Goal: Task Accomplishment & Management: Manage account settings

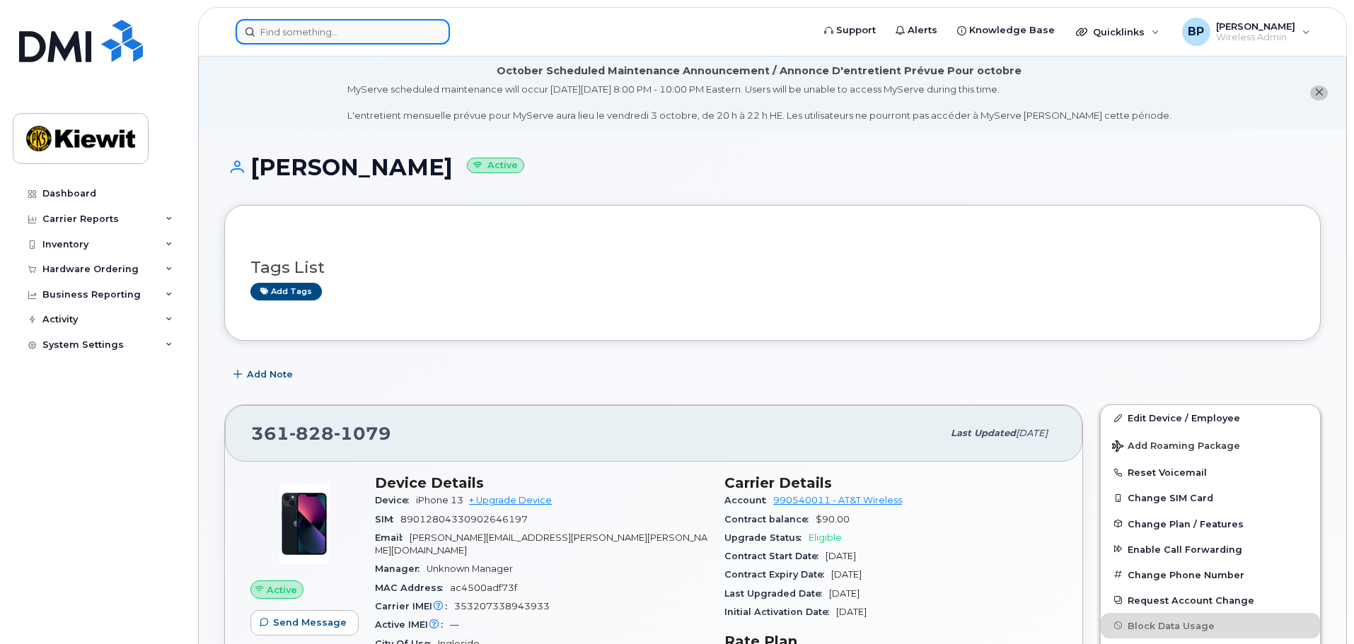
click at [303, 33] on input at bounding box center [343, 31] width 214 height 25
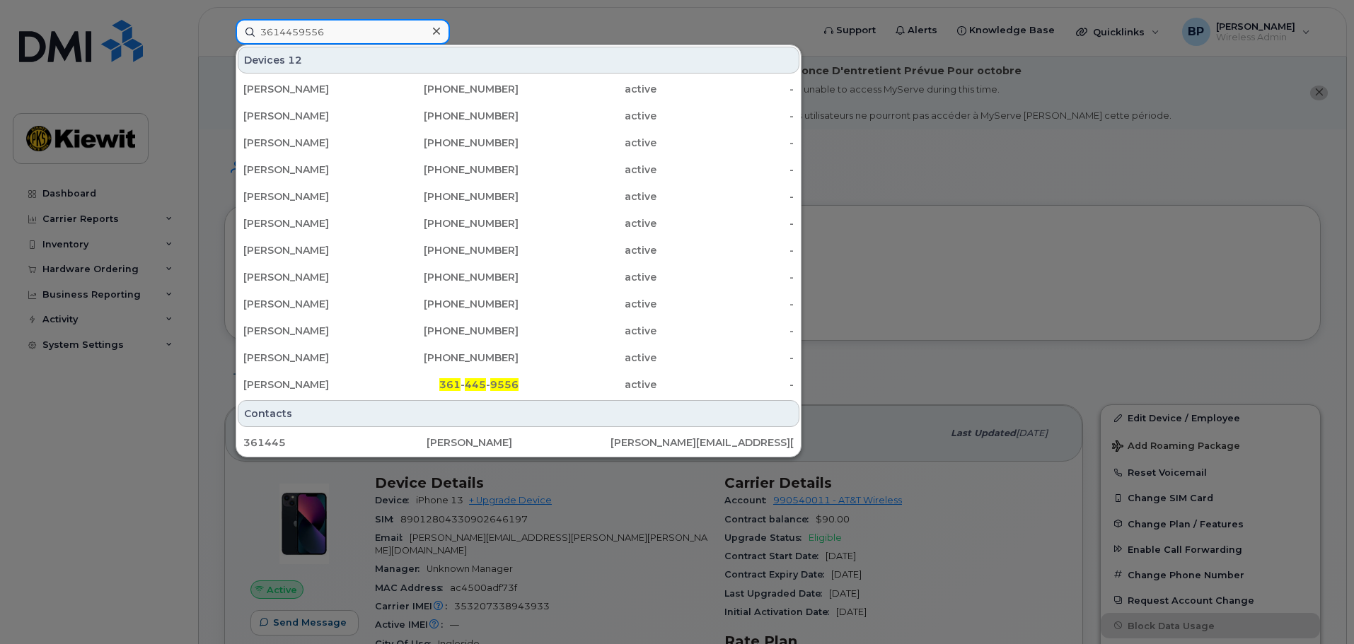
type input "3614459556"
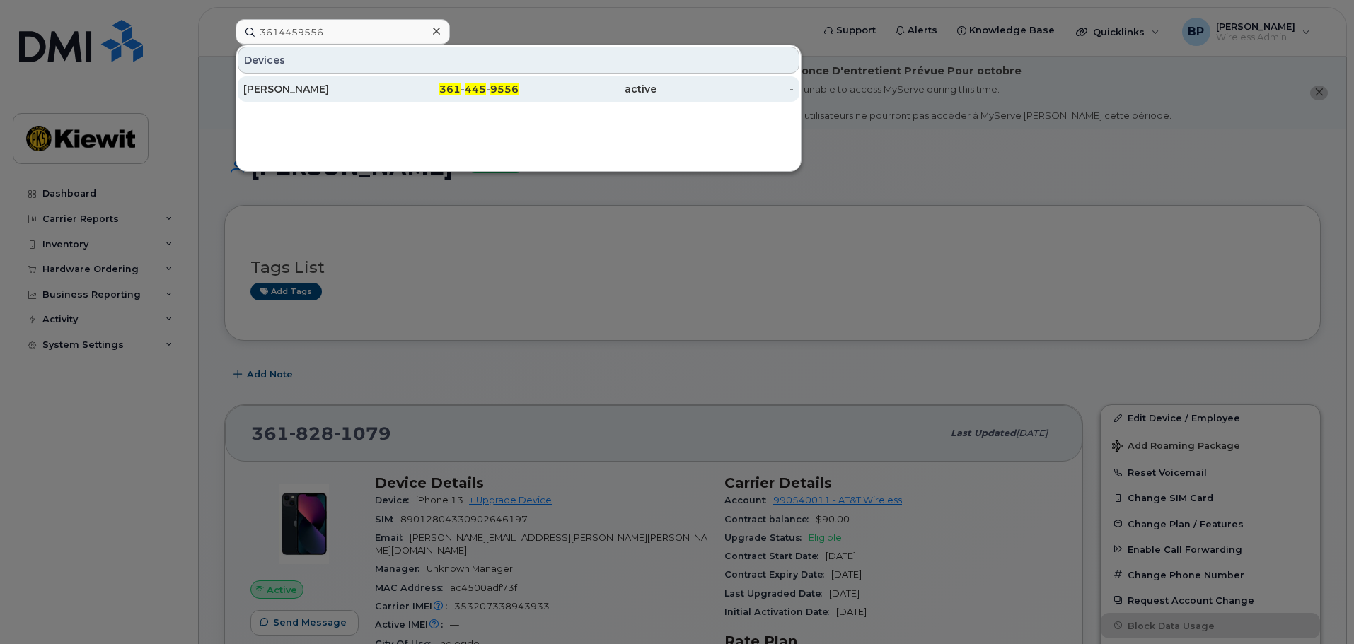
click at [265, 89] on div "[PERSON_NAME]" at bounding box center [312, 89] width 138 height 14
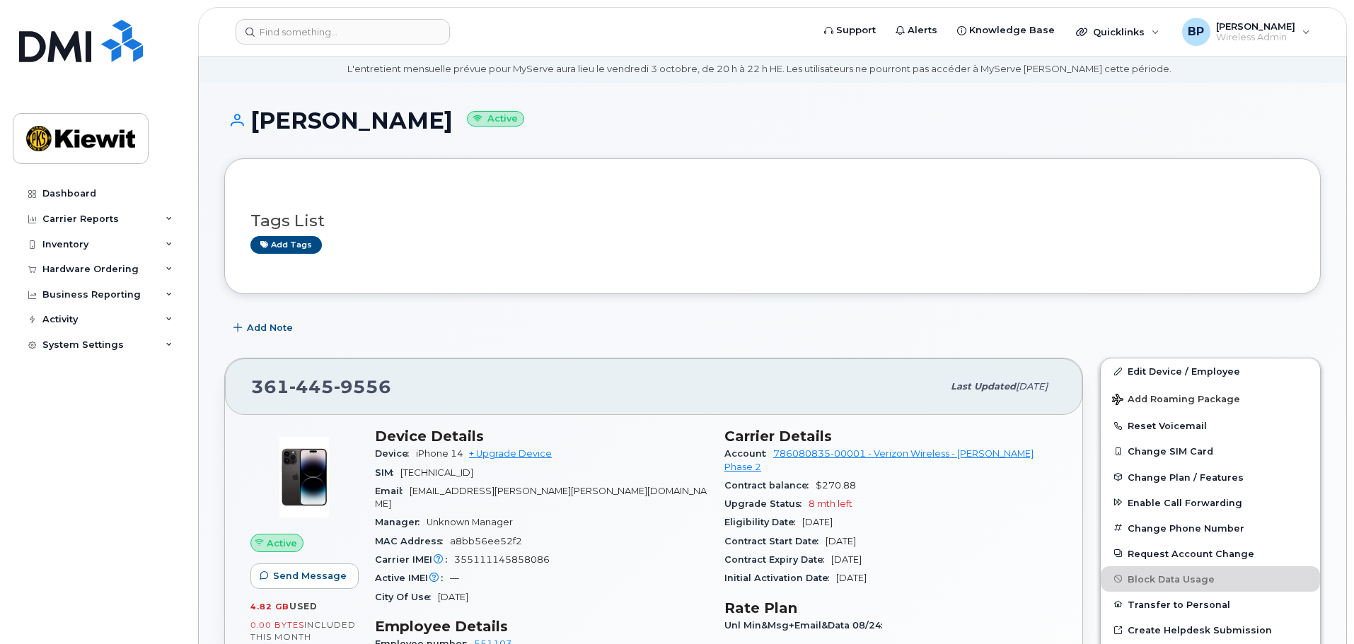
scroll to position [71, 0]
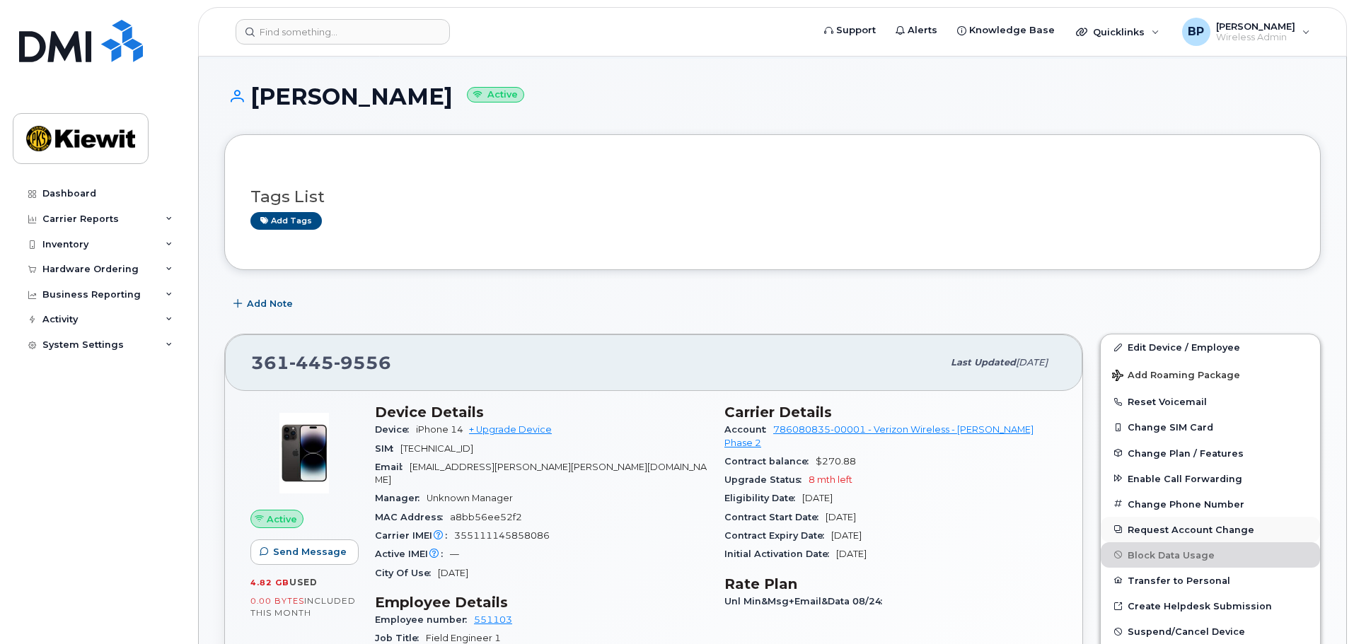
click at [1166, 530] on button "Request Account Change" at bounding box center [1210, 529] width 219 height 25
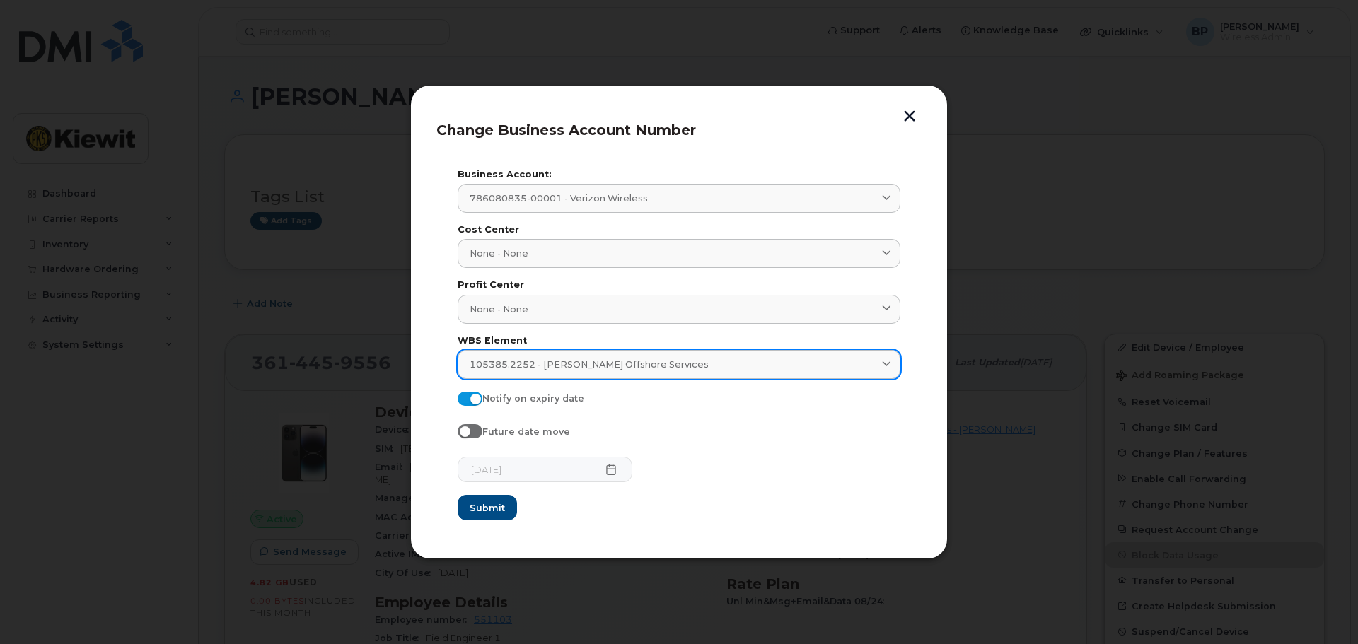
click at [881, 367] on span at bounding box center [886, 364] width 13 height 13
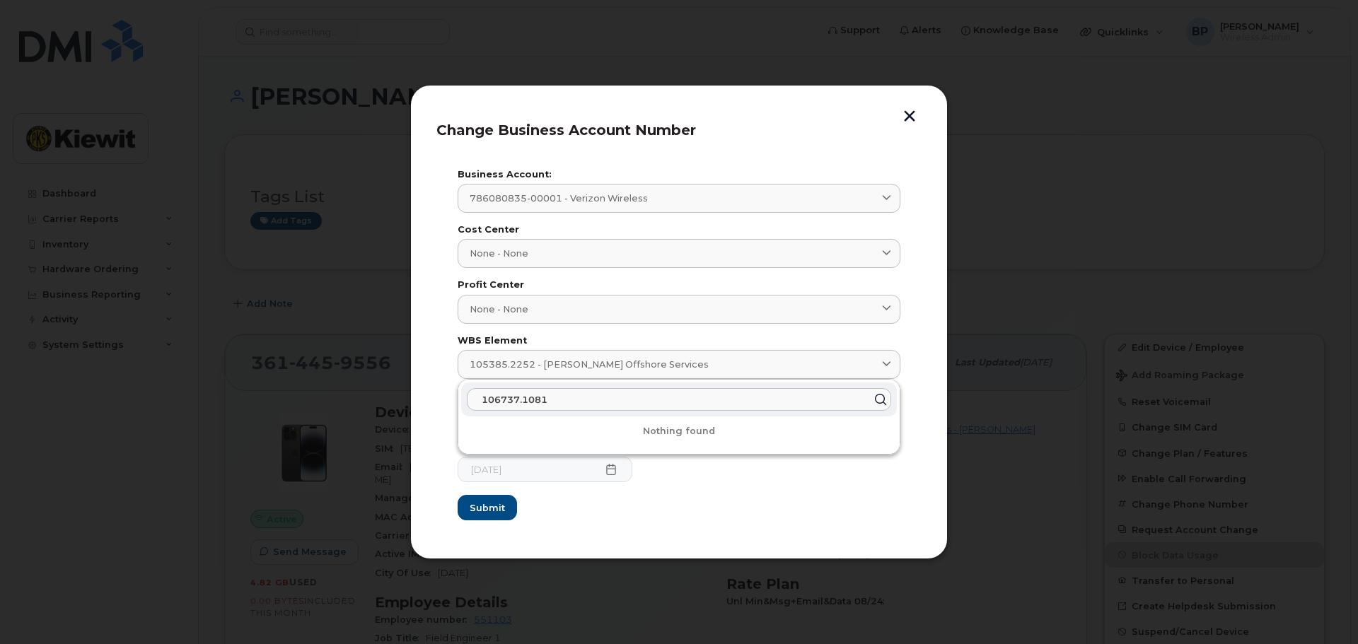
drag, startPoint x: 587, startPoint y: 399, endPoint x: 465, endPoint y: 390, distance: 122.0
click at [461, 398] on div "106737.1081" at bounding box center [679, 400] width 436 height 34
type input "106373.1081"
click at [535, 436] on span "106373.1081 - TIC - The Industrial Co." at bounding box center [573, 433] width 202 height 13
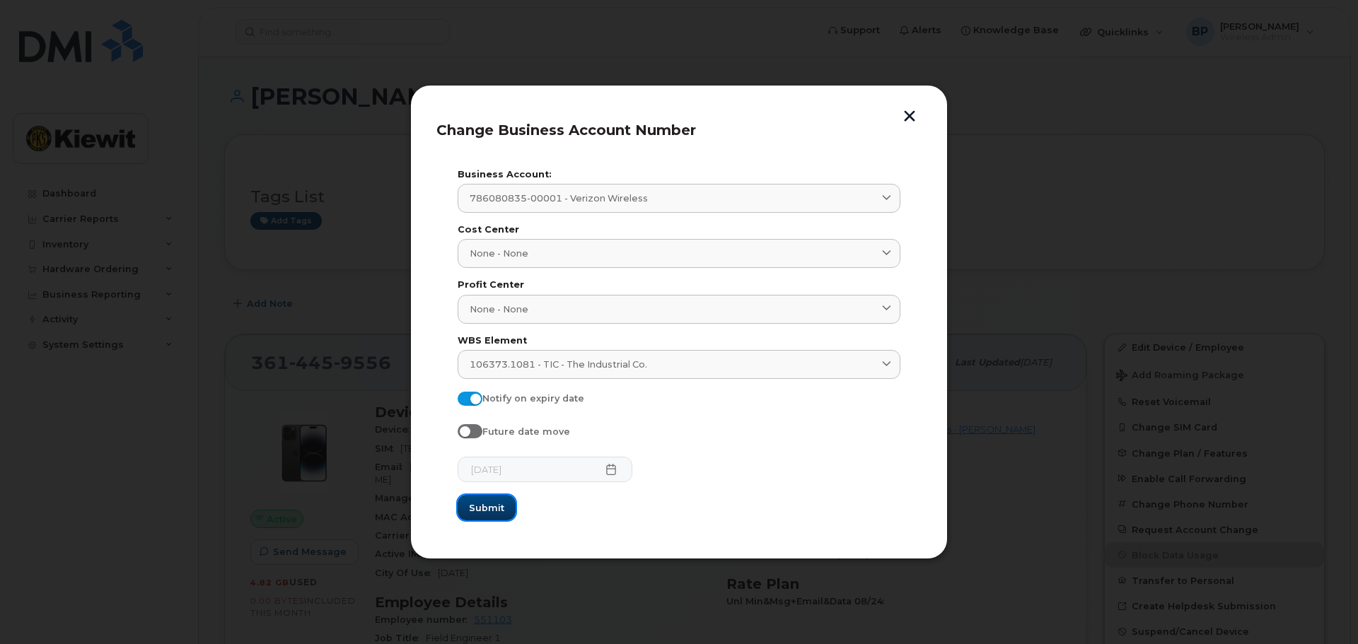
drag, startPoint x: 491, startPoint y: 507, endPoint x: 503, endPoint y: 507, distance: 12.0
click at [492, 507] on span "Submit" at bounding box center [486, 507] width 35 height 13
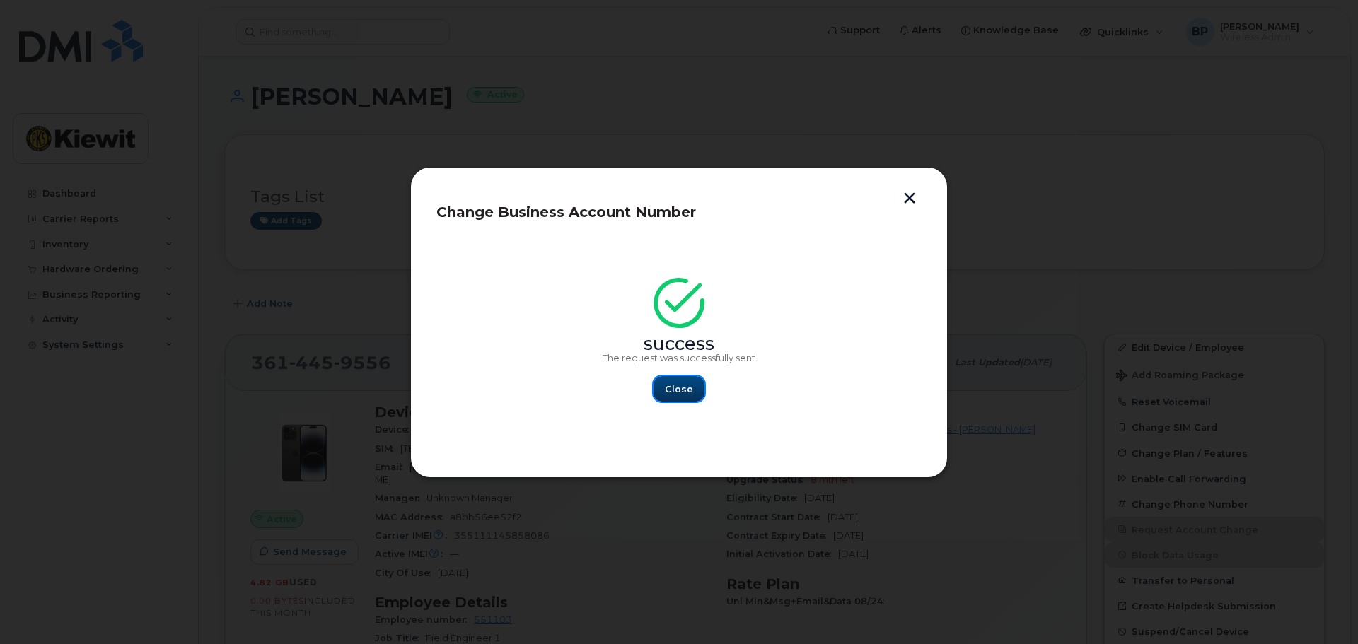
click at [690, 381] on button "Close" at bounding box center [679, 388] width 51 height 25
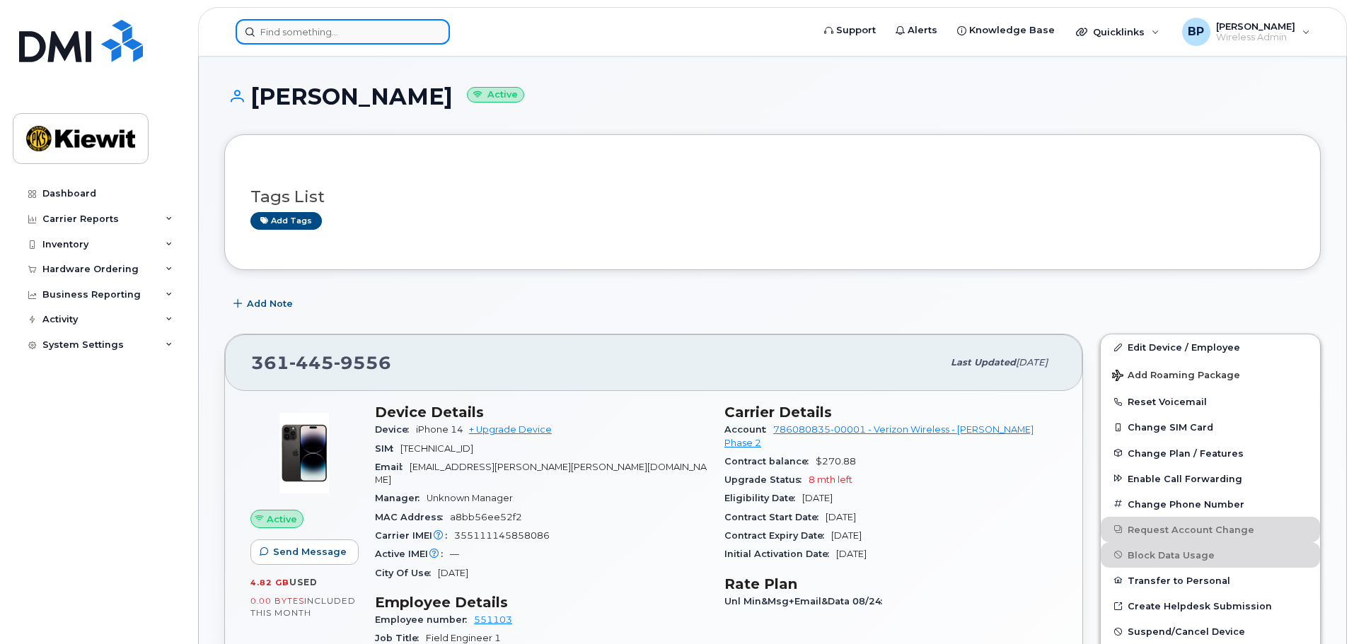
click at [388, 30] on input at bounding box center [343, 31] width 214 height 25
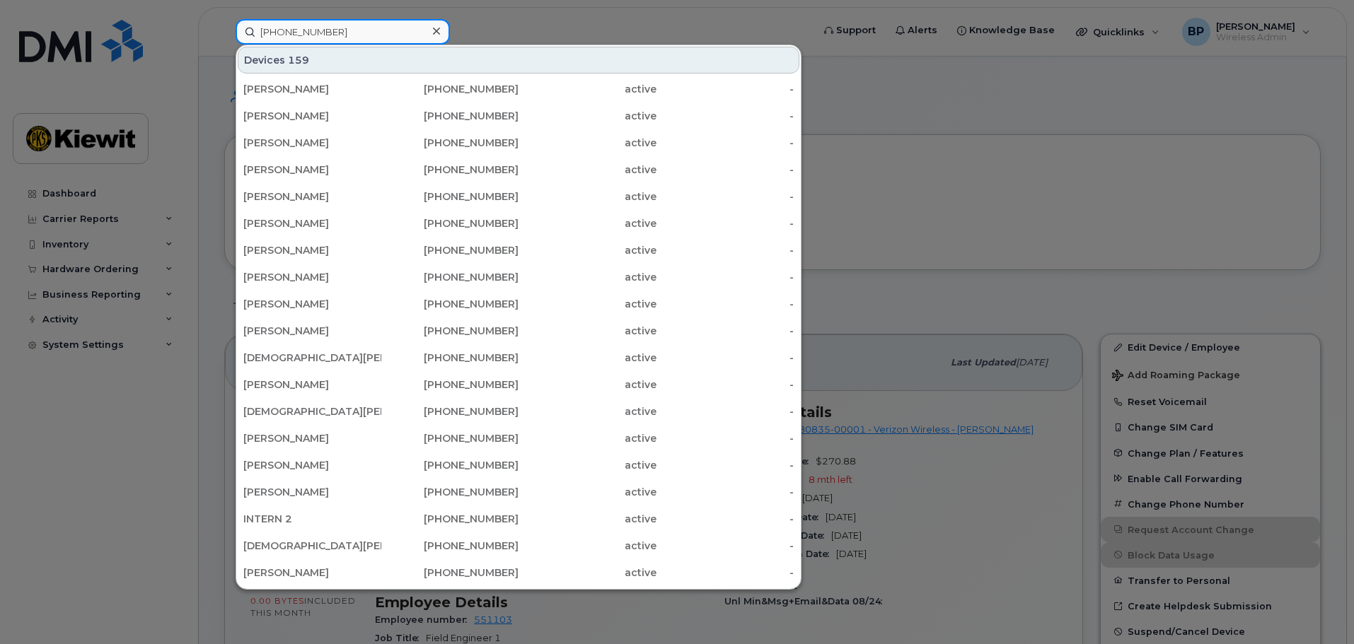
type input "361-828-1715"
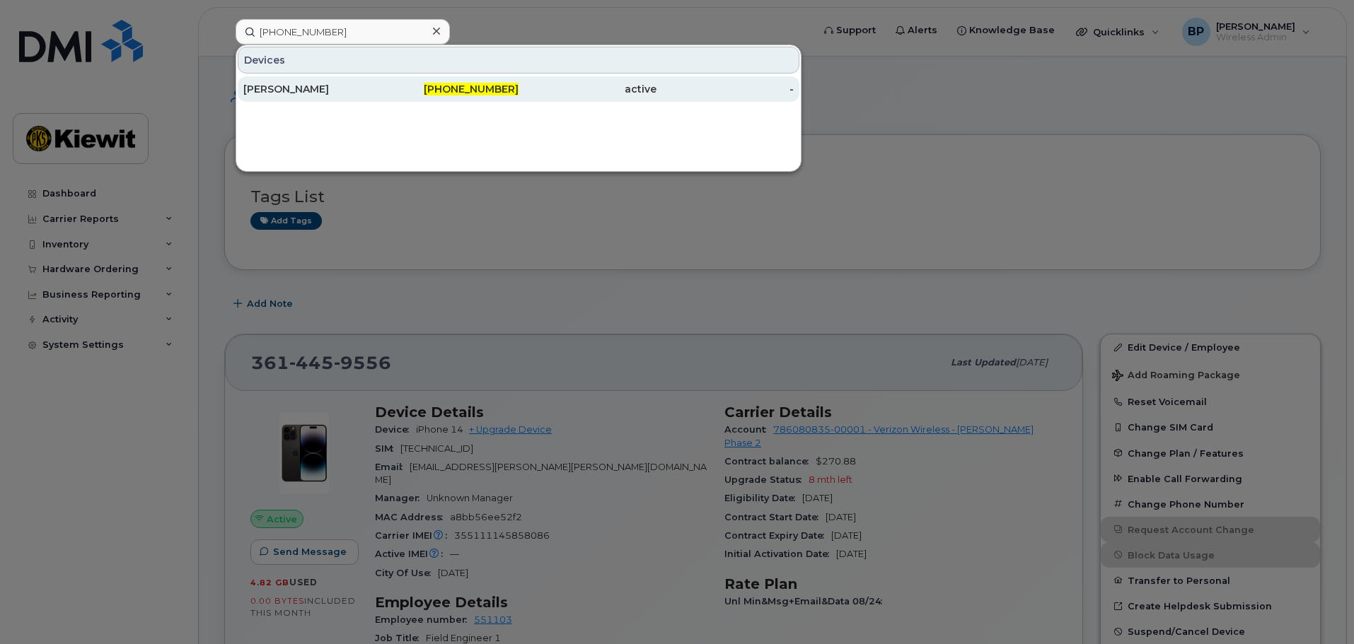
click at [299, 86] on div "ARNALDO GARZA" at bounding box center [312, 89] width 138 height 14
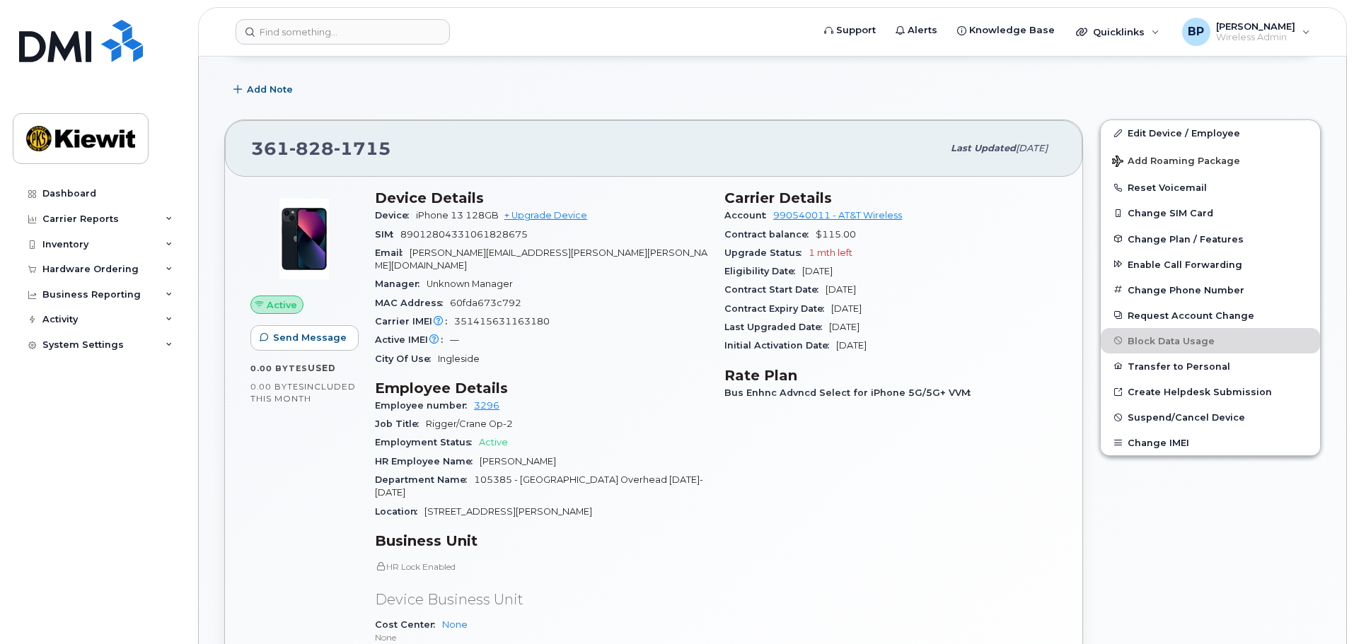
scroll to position [283, 0]
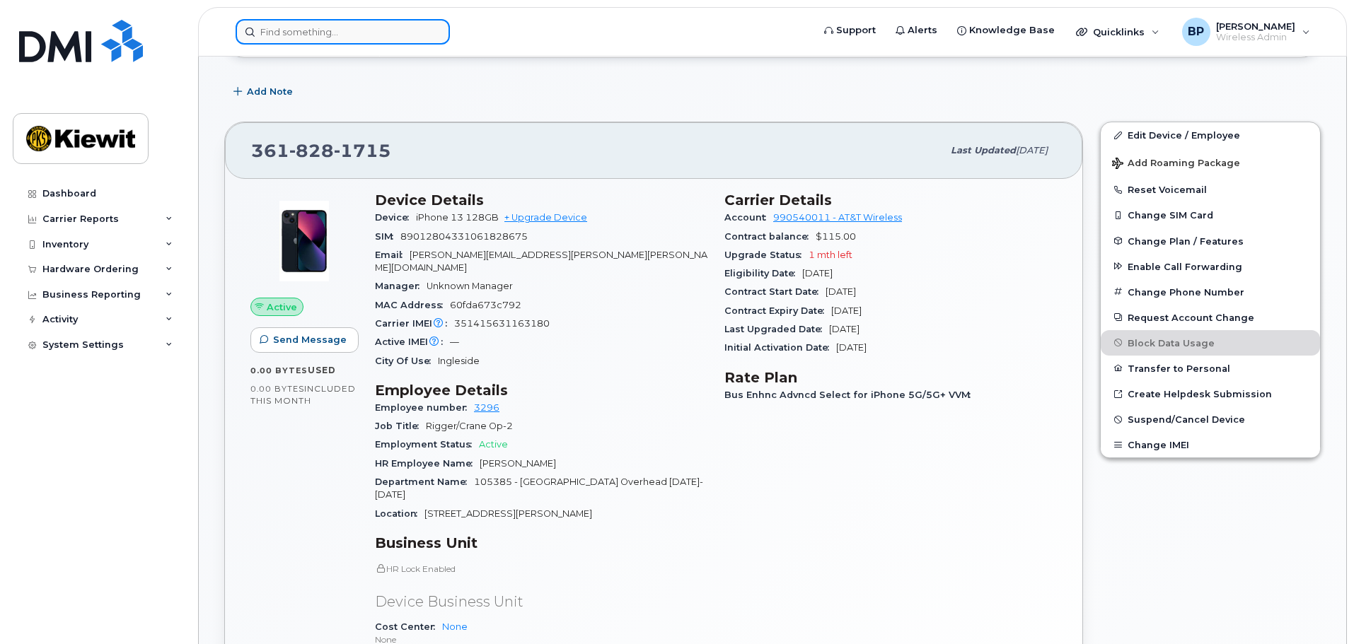
click at [290, 29] on input at bounding box center [343, 31] width 214 height 25
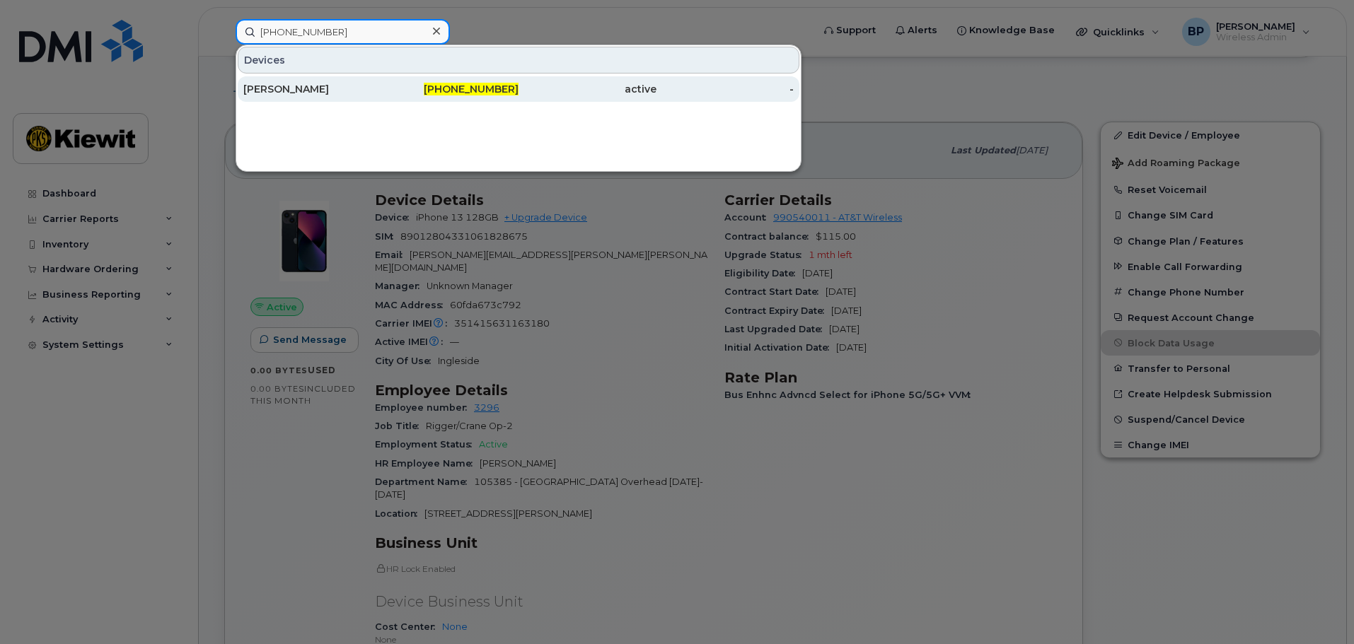
type input "361-385-0343"
click at [287, 91] on div "JORGE RIOS" at bounding box center [312, 89] width 138 height 14
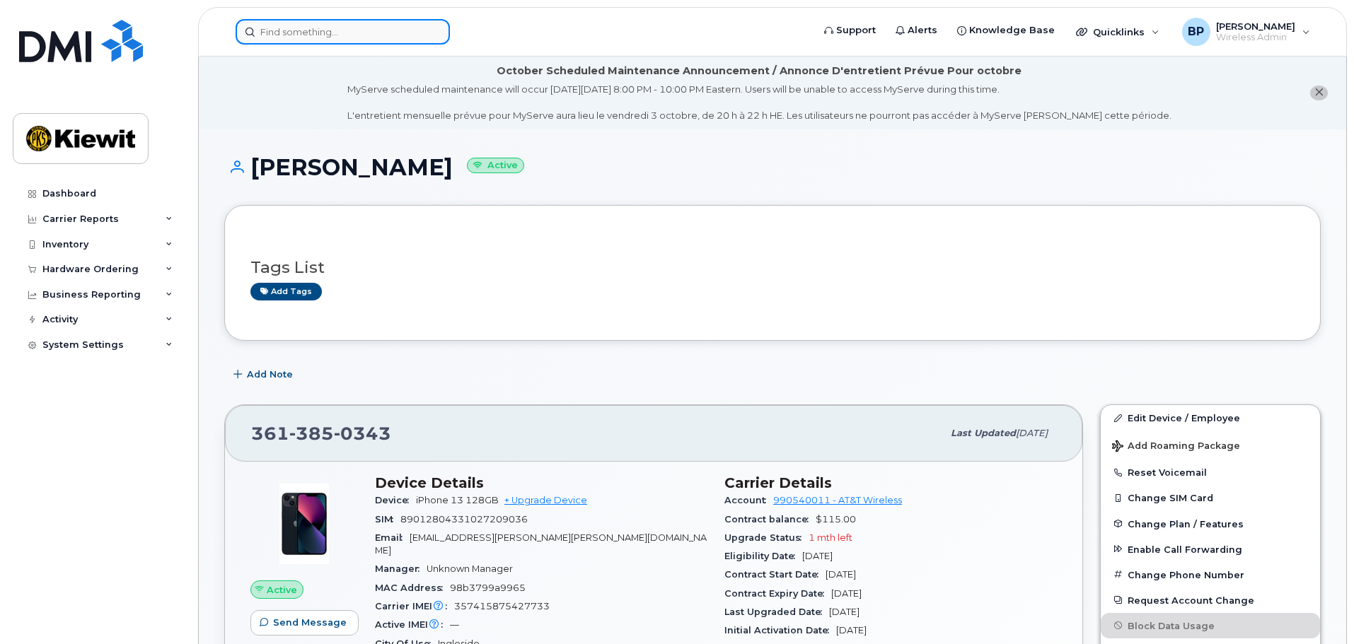
click at [332, 33] on input at bounding box center [343, 31] width 214 height 25
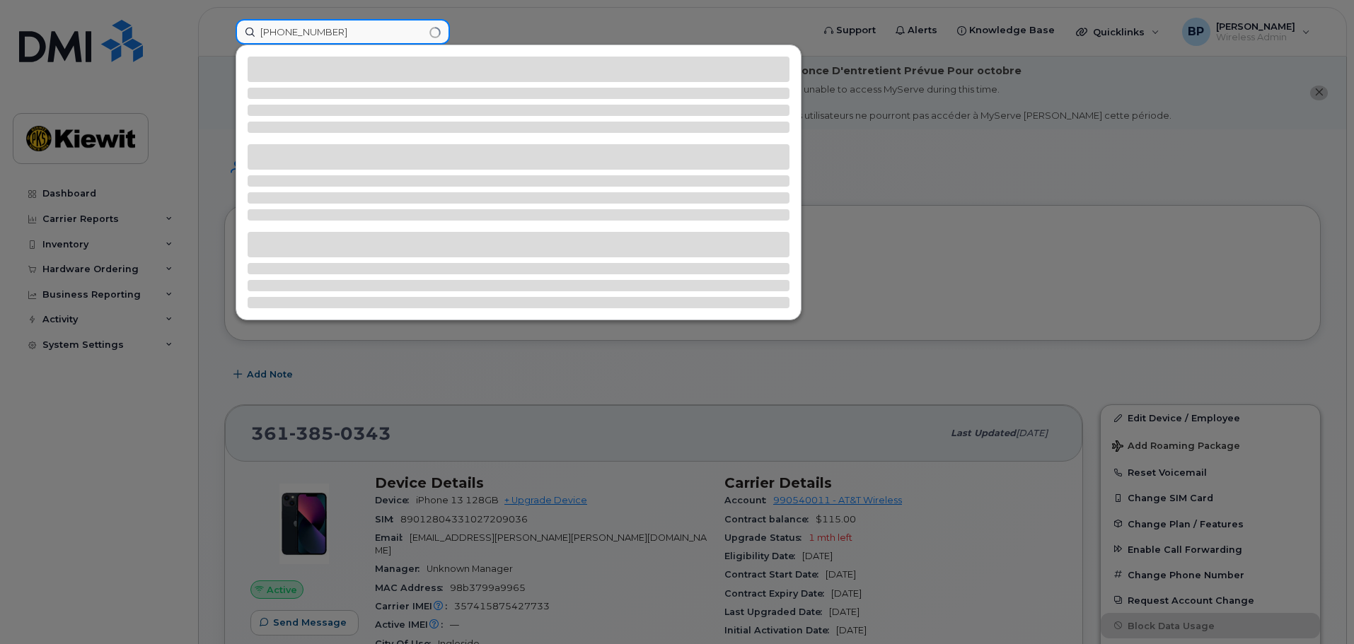
type input "361-385-0475"
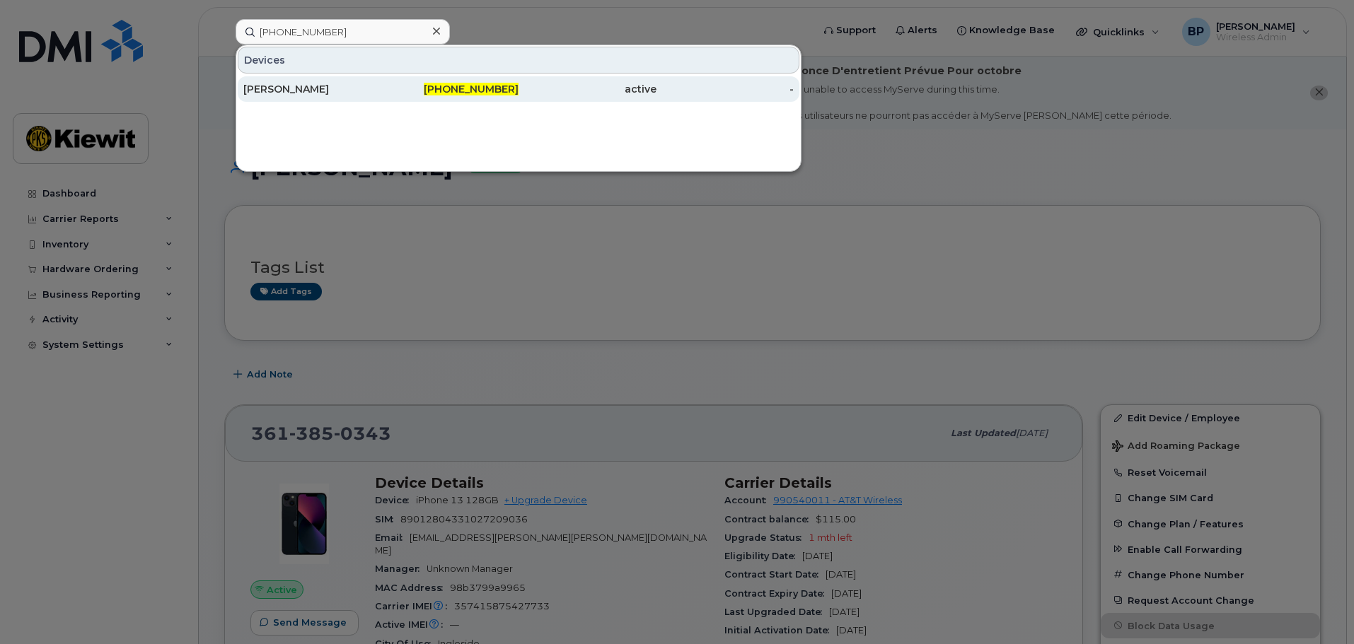
click at [291, 89] on div "BENITO JUAREZ" at bounding box center [312, 89] width 138 height 14
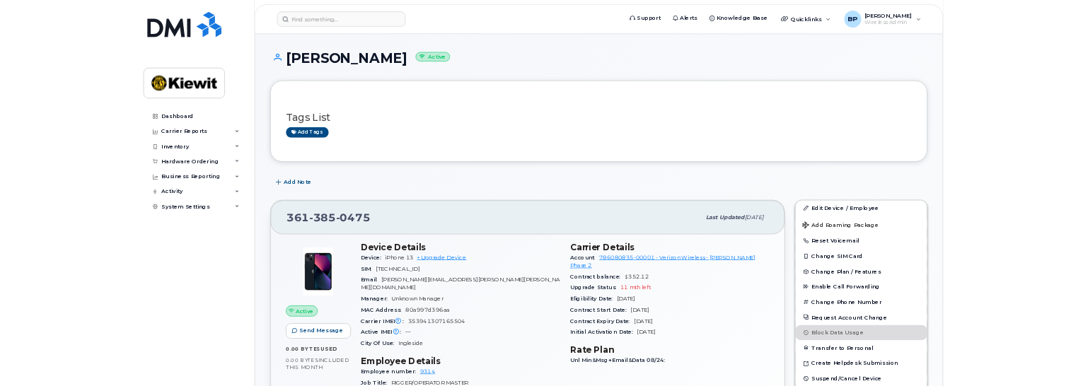
scroll to position [141, 0]
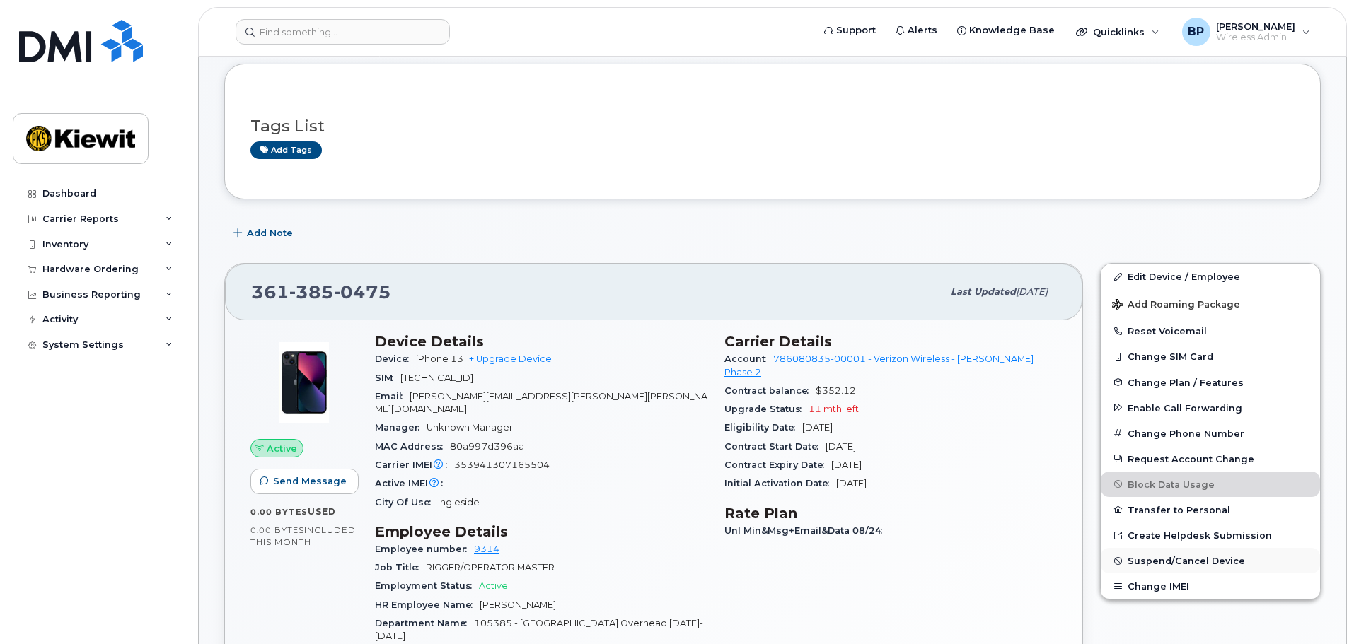
click at [1156, 559] on span "Suspend/Cancel Device" at bounding box center [1185, 561] width 117 height 11
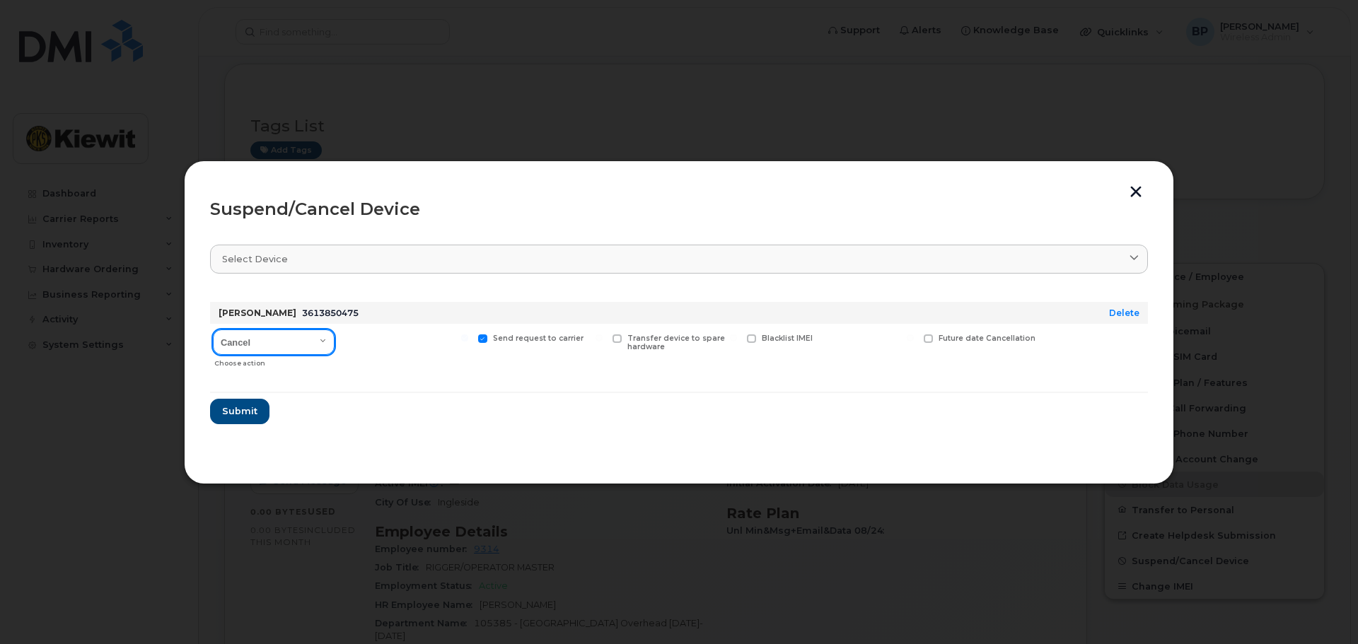
click at [320, 337] on select "Cancel Suspend - Reduced Rate Suspend - Full Rate Suspend - Lost Device/Stolen …" at bounding box center [274, 342] width 122 height 25
click at [320, 341] on select "Cancel Suspend - Reduced Rate Suspend - Full Rate Suspend - Lost Device/Stolen …" at bounding box center [274, 342] width 122 height 25
click at [326, 340] on select "Cancel Suspend - Reduced Rate Suspend - Full Rate Suspend - Lost Device/Stolen …" at bounding box center [274, 342] width 122 height 25
click at [328, 343] on select "Cancel Suspend - Reduced Rate Suspend - Full Rate Suspend - Lost Device/Stolen …" at bounding box center [274, 342] width 122 height 25
select select "[object Object]"
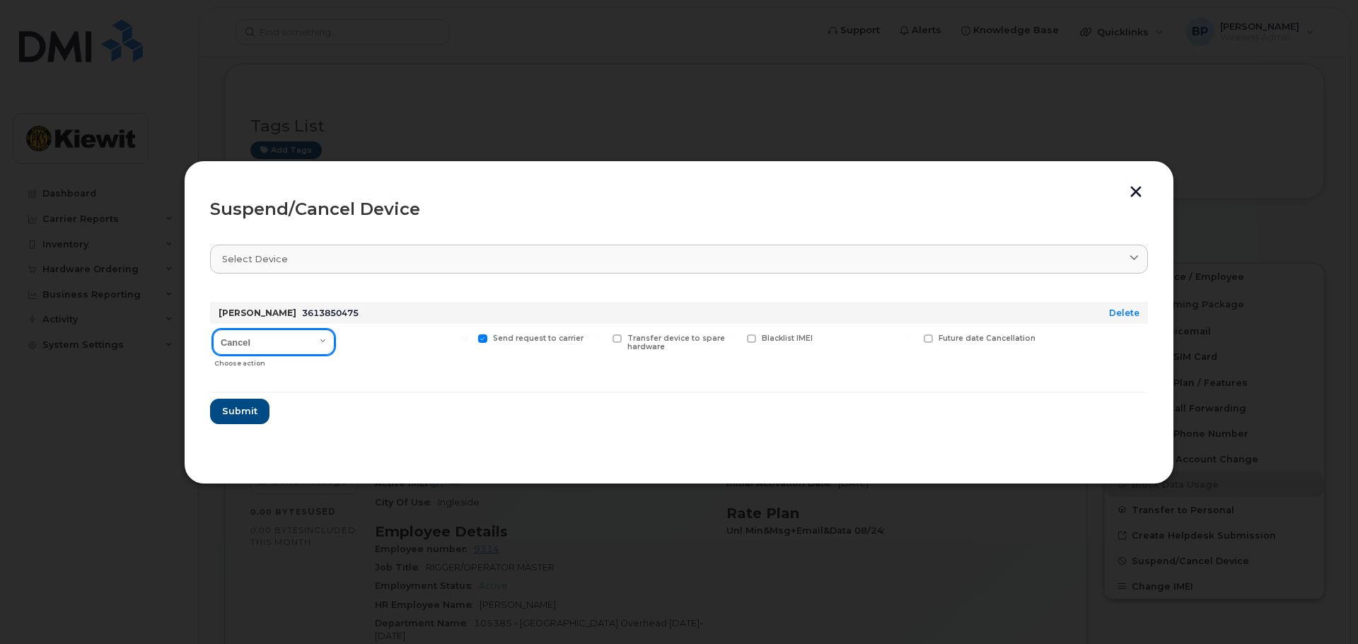
click at [213, 330] on select "Cancel Suspend - Reduced Rate Suspend - Full Rate Suspend - Lost Device/Stolen …" at bounding box center [274, 342] width 122 height 25
click at [347, 340] on span at bounding box center [348, 339] width 9 height 9
click at [334, 340] on input "Available for new activations/redeployments" at bounding box center [330, 338] width 7 height 7
checkbox input "true"
click at [253, 412] on span "Submit" at bounding box center [238, 411] width 35 height 13
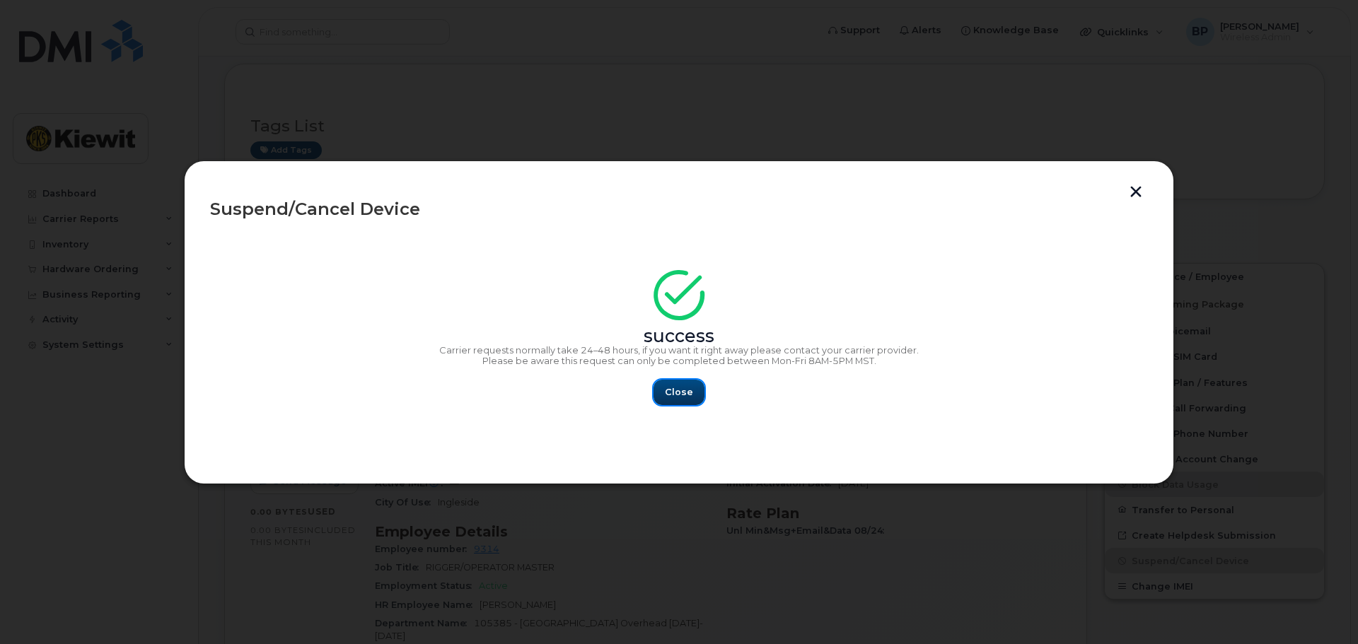
click at [680, 392] on span "Close" at bounding box center [679, 391] width 28 height 13
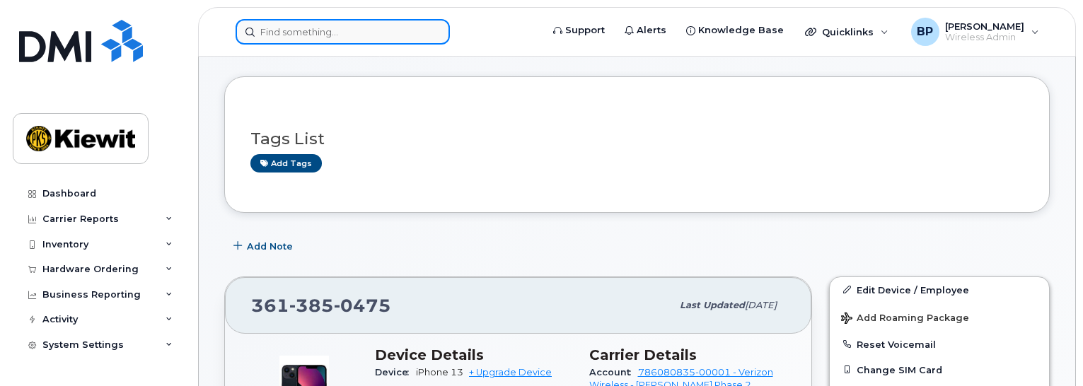
drag, startPoint x: 260, startPoint y: 29, endPoint x: 278, endPoint y: 33, distance: 18.0
click at [261, 29] on input at bounding box center [343, 31] width 214 height 25
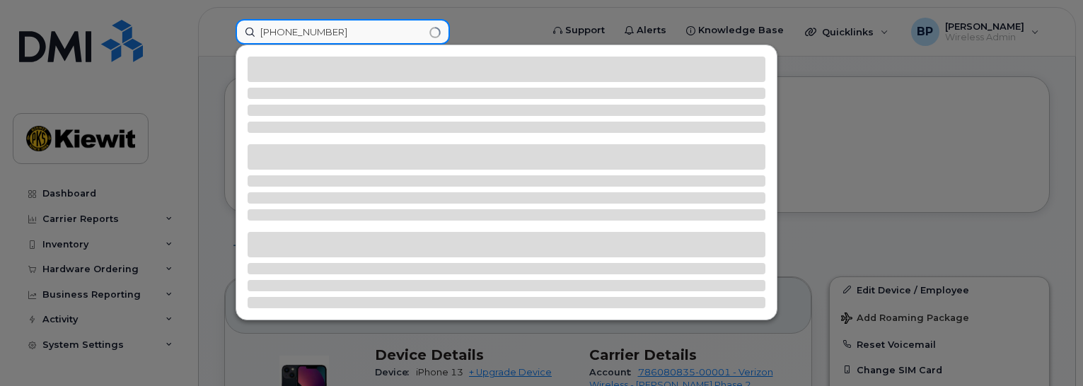
type input "361-222-4504"
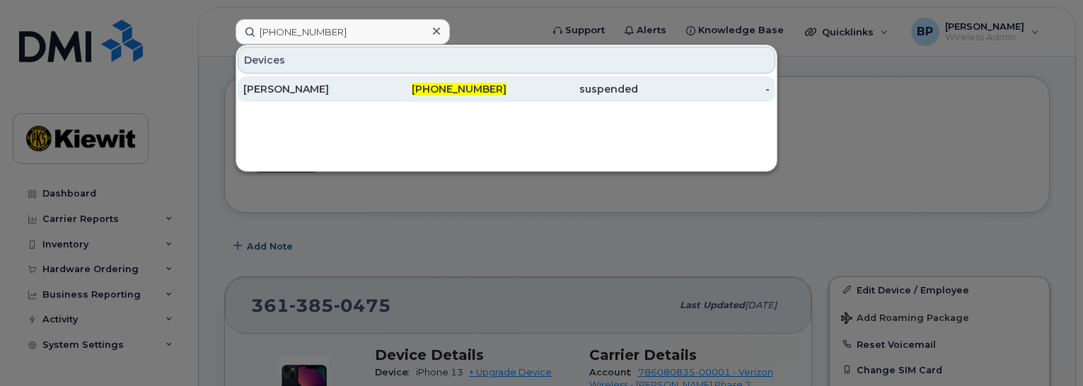
click at [267, 91] on div "TUAN NGUYEN" at bounding box center [309, 89] width 132 height 14
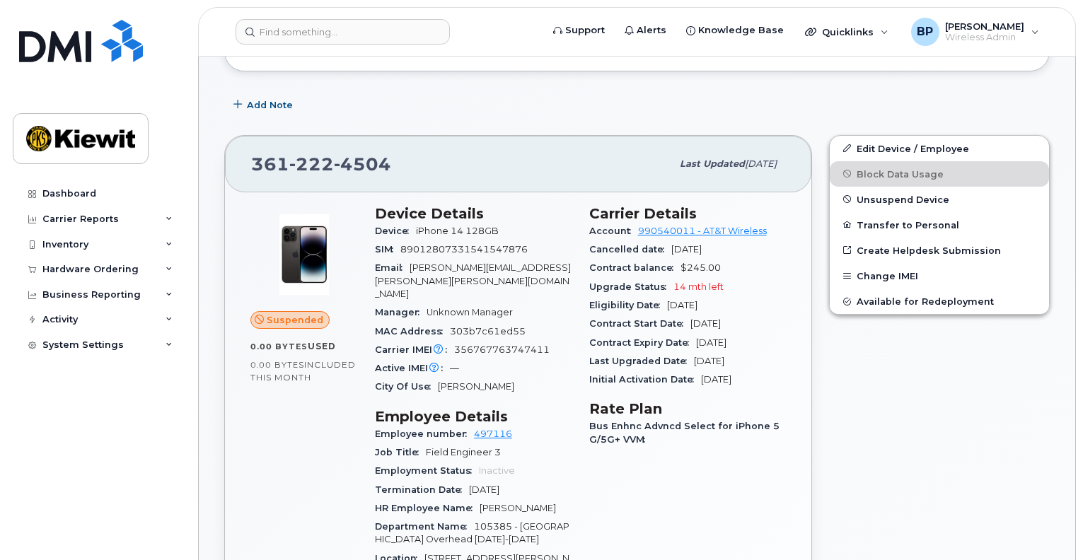
scroll to position [354, 0]
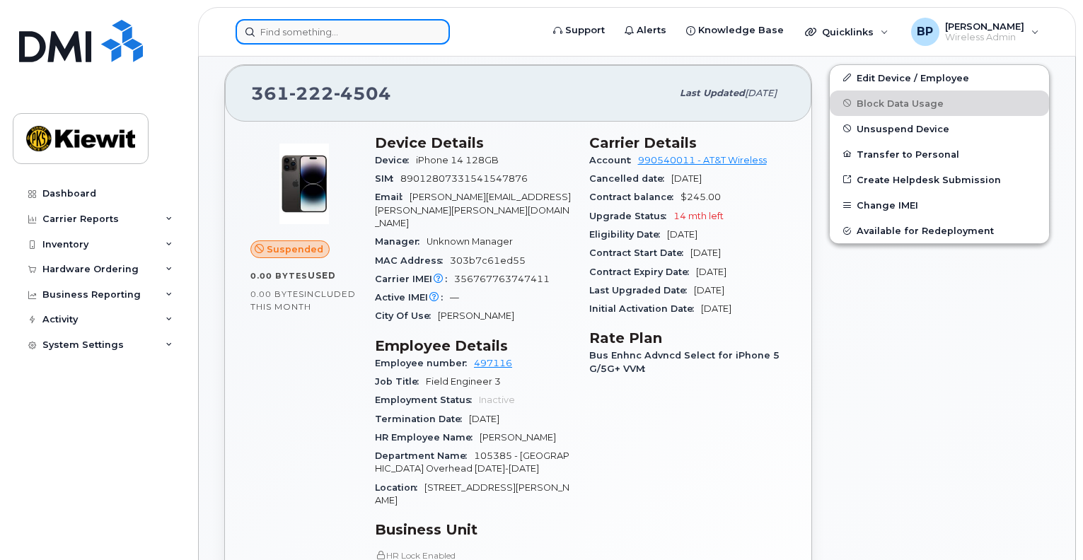
click at [351, 30] on input at bounding box center [343, 31] width 214 height 25
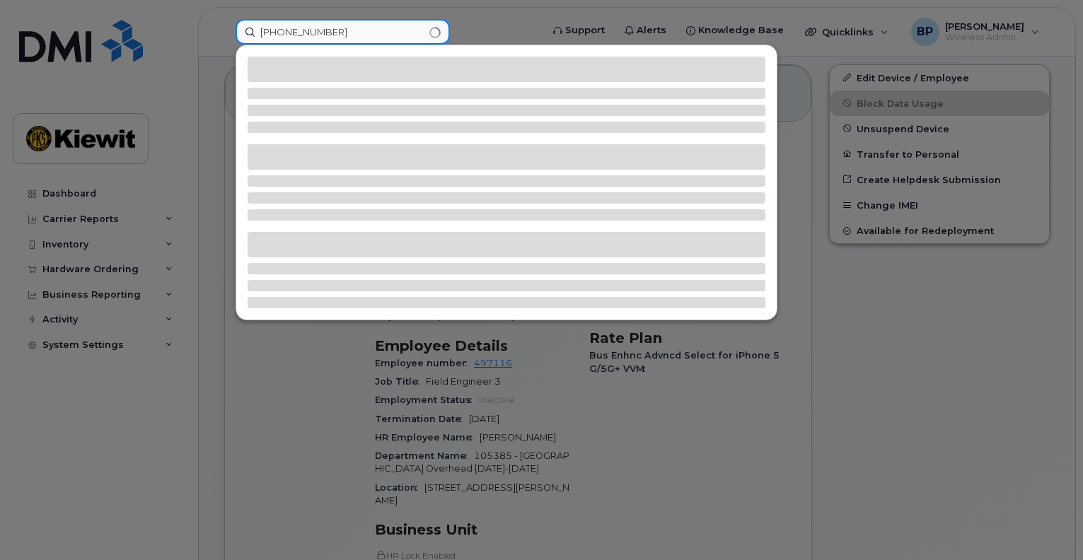
type input "361-385-0475"
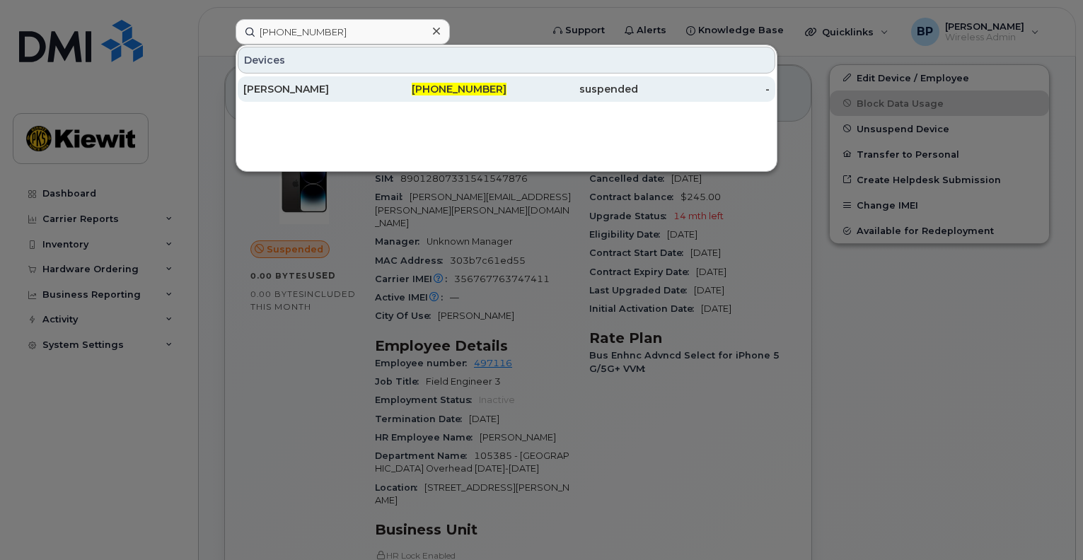
click at [266, 87] on div "BENITO JUAREZ" at bounding box center [309, 89] width 132 height 14
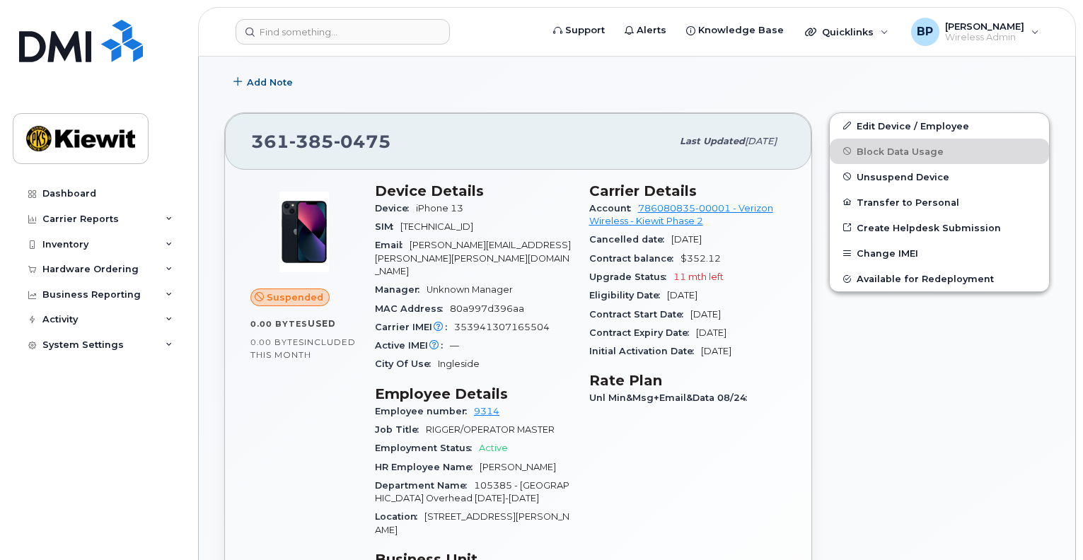
scroll to position [283, 0]
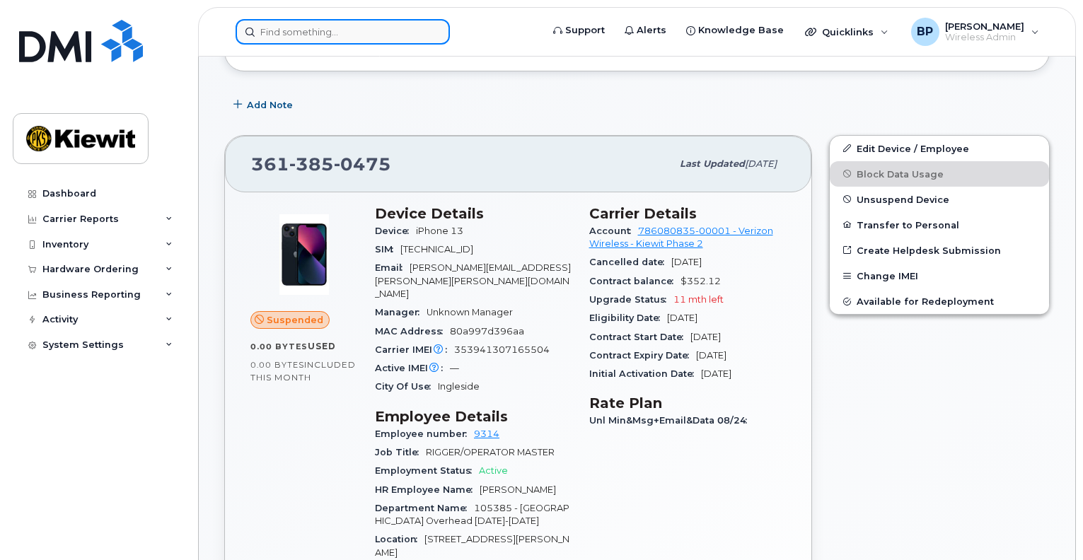
click at [359, 34] on input at bounding box center [343, 31] width 214 height 25
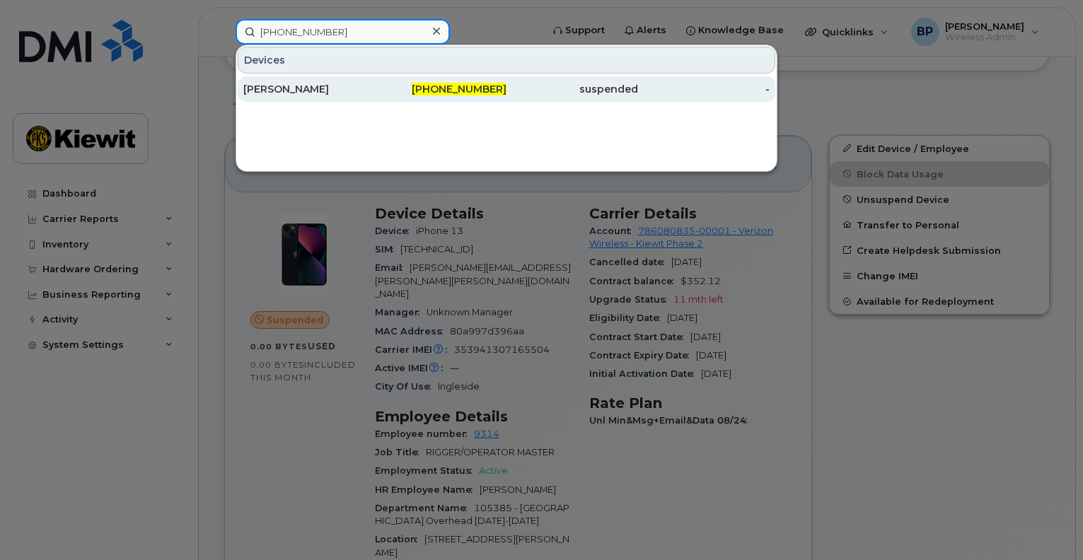
type input "361-222-4504"
click at [308, 86] on div "TUAN NGUYEN" at bounding box center [309, 89] width 132 height 14
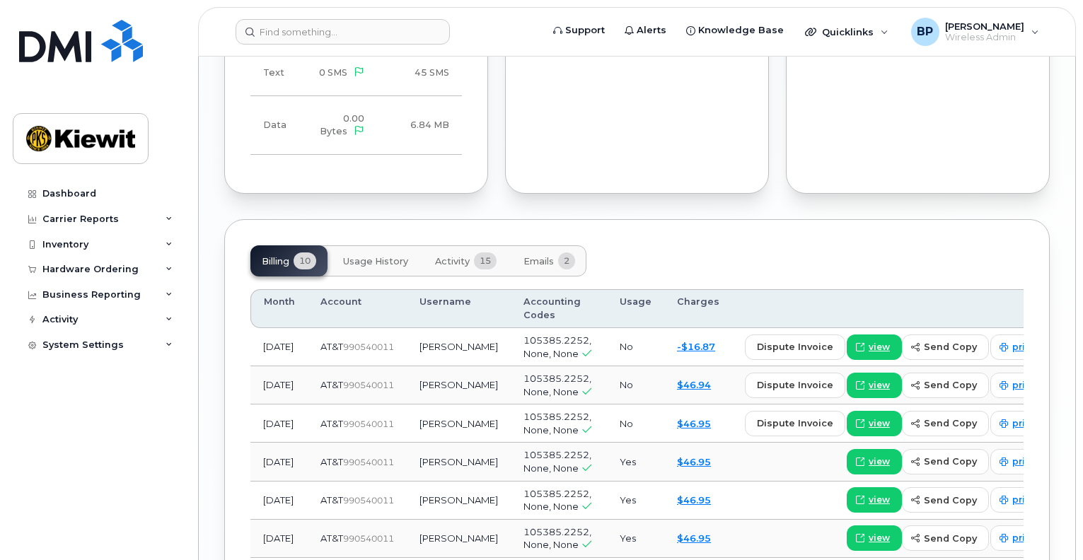
scroll to position [1627, 0]
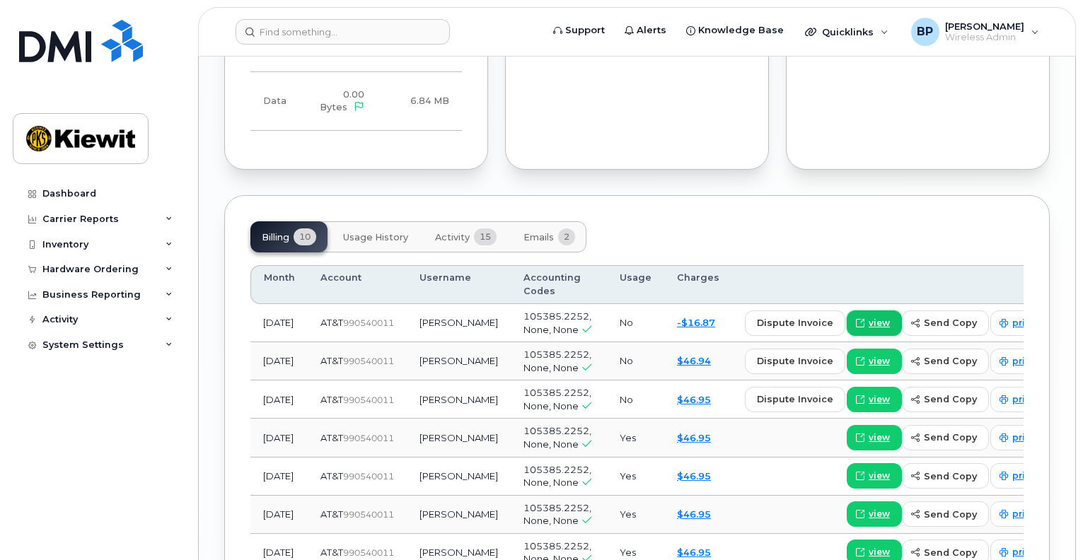
click at [854, 317] on span at bounding box center [860, 323] width 13 height 13
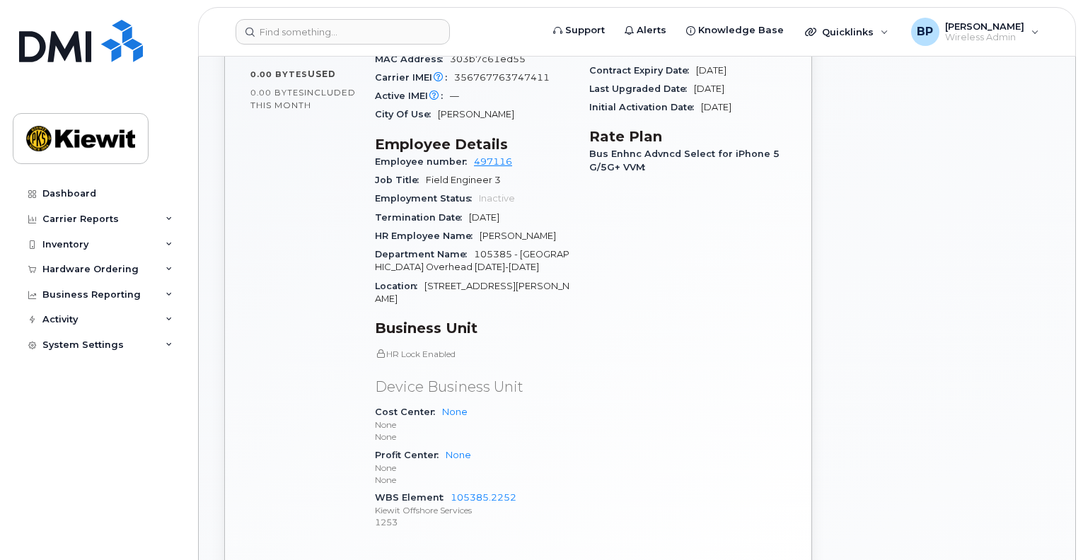
scroll to position [283, 0]
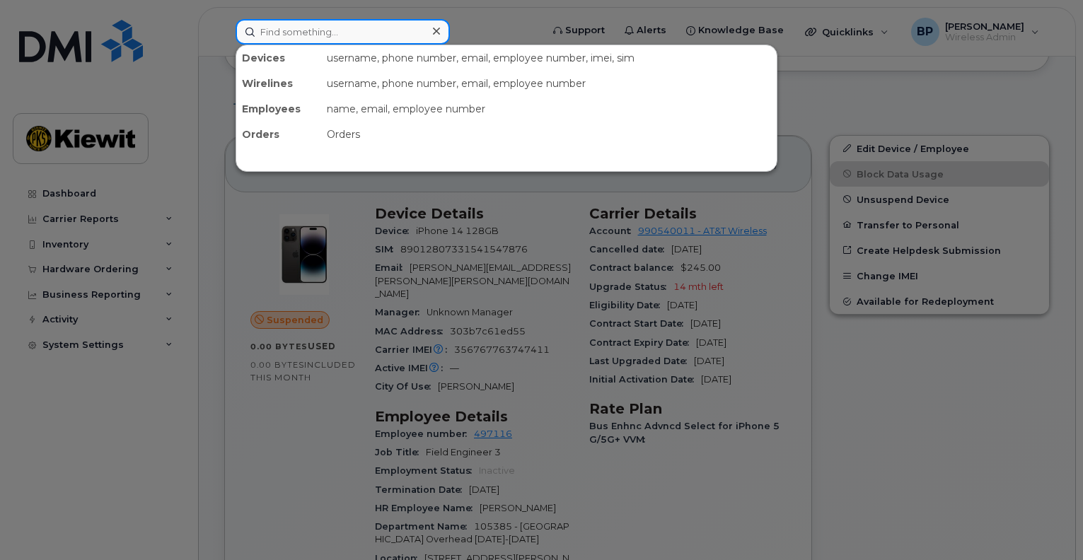
click at [306, 30] on input at bounding box center [343, 31] width 214 height 25
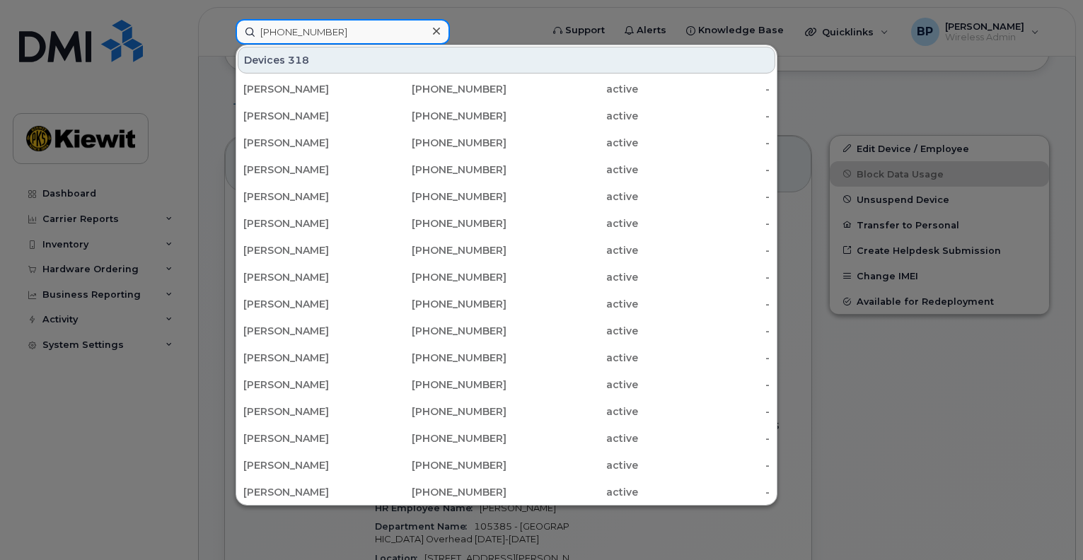
type input "[PHONE_NUMBER]"
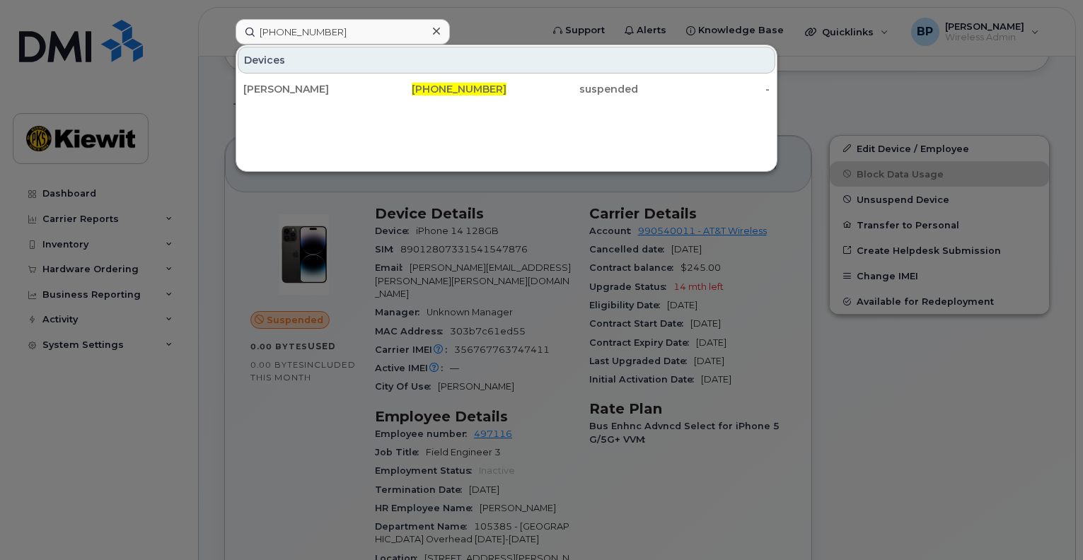
drag, startPoint x: 320, startPoint y: 94, endPoint x: 385, endPoint y: 176, distance: 105.2
click at [320, 94] on div "[PERSON_NAME]" at bounding box center [309, 89] width 132 height 14
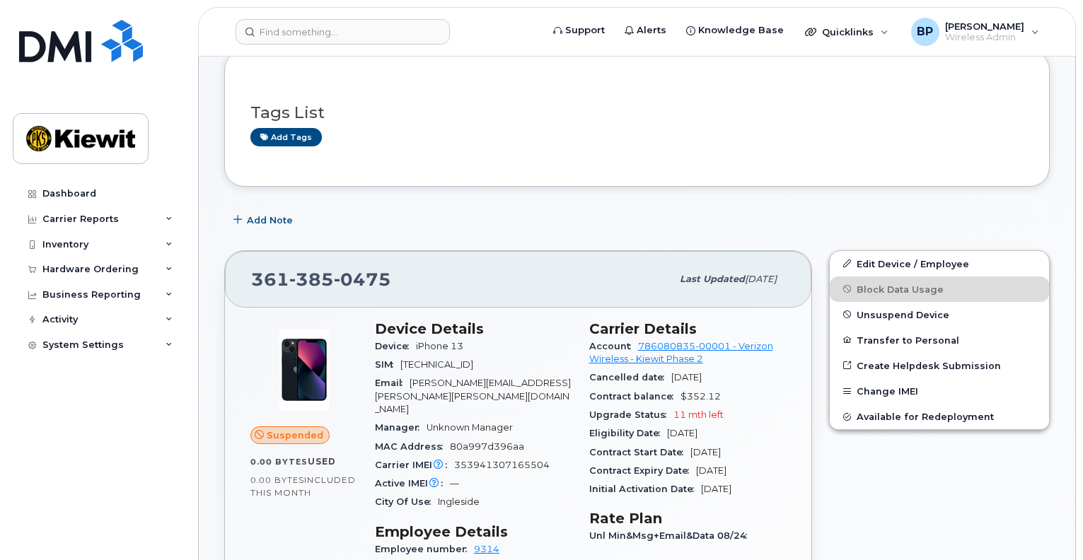
scroll to position [141, 0]
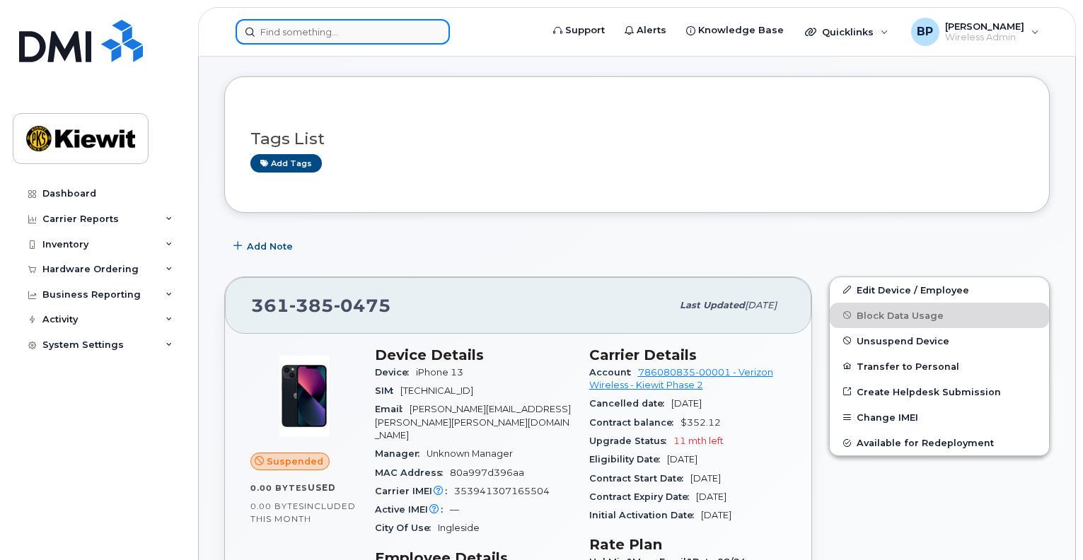
click at [269, 27] on input at bounding box center [343, 31] width 214 height 25
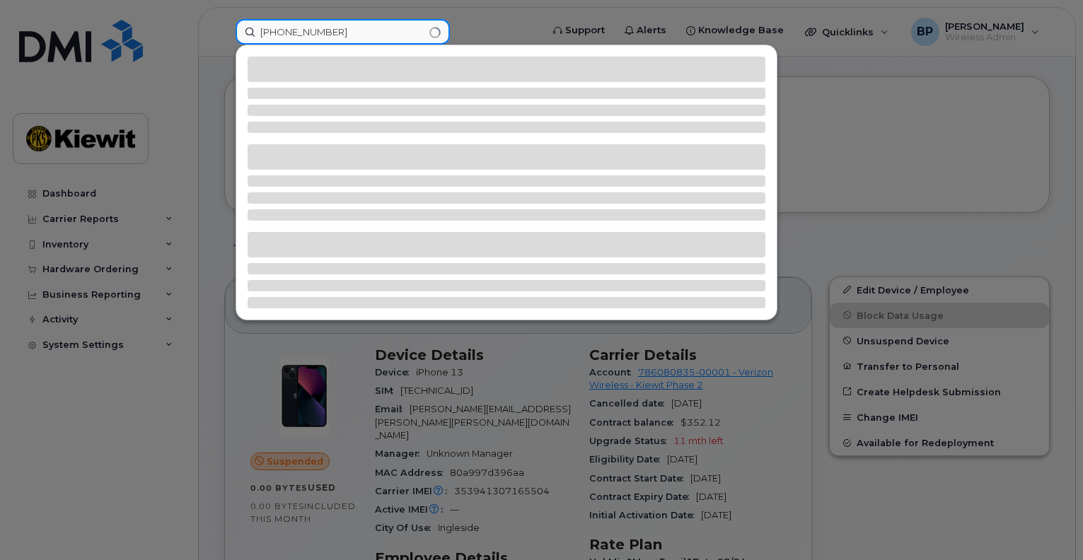
type input "[PHONE_NUMBER]"
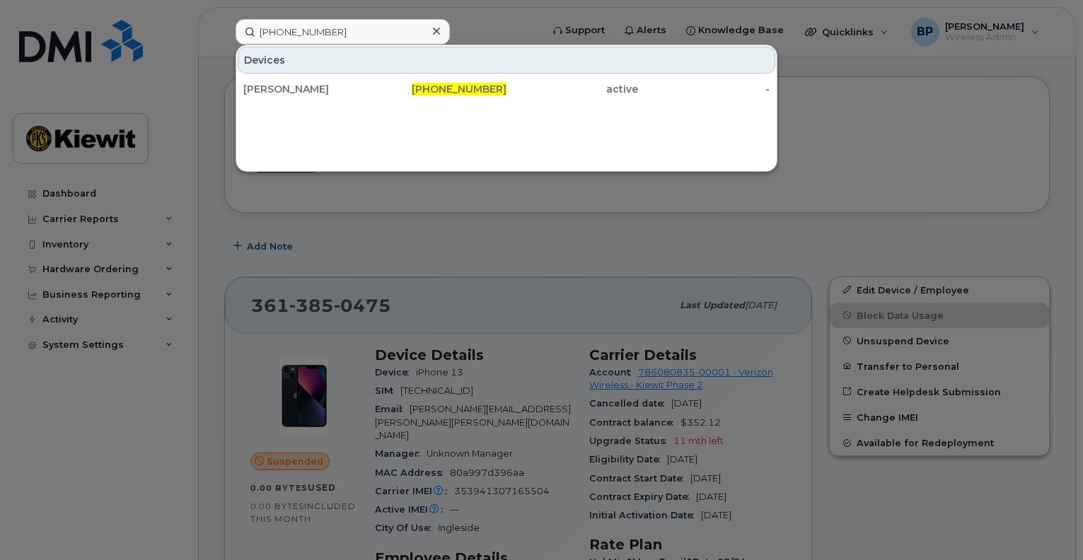
drag, startPoint x: 291, startPoint y: 87, endPoint x: 482, endPoint y: 251, distance: 251.8
click at [292, 86] on div "[PERSON_NAME]" at bounding box center [309, 89] width 132 height 14
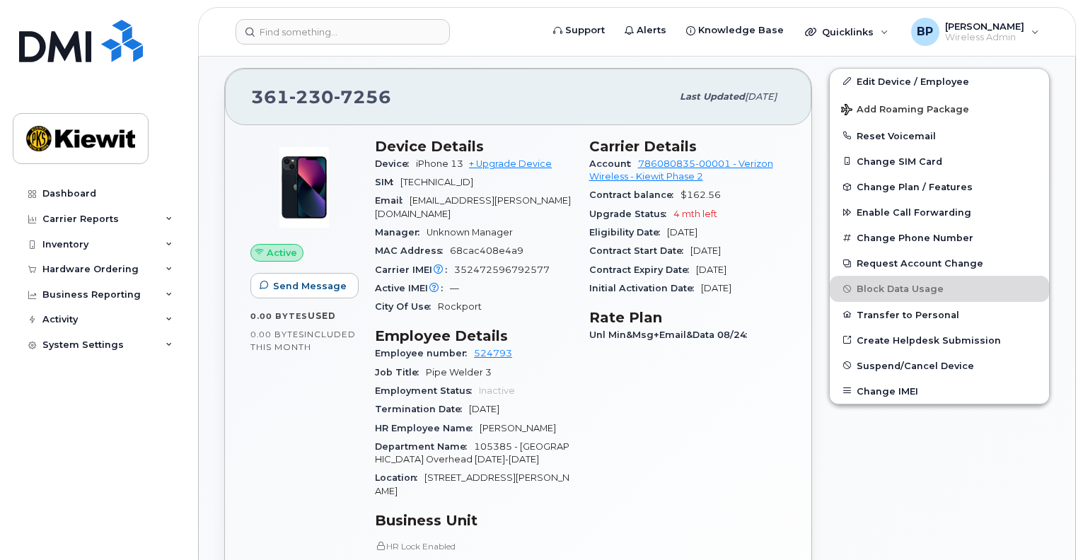
scroll to position [424, 0]
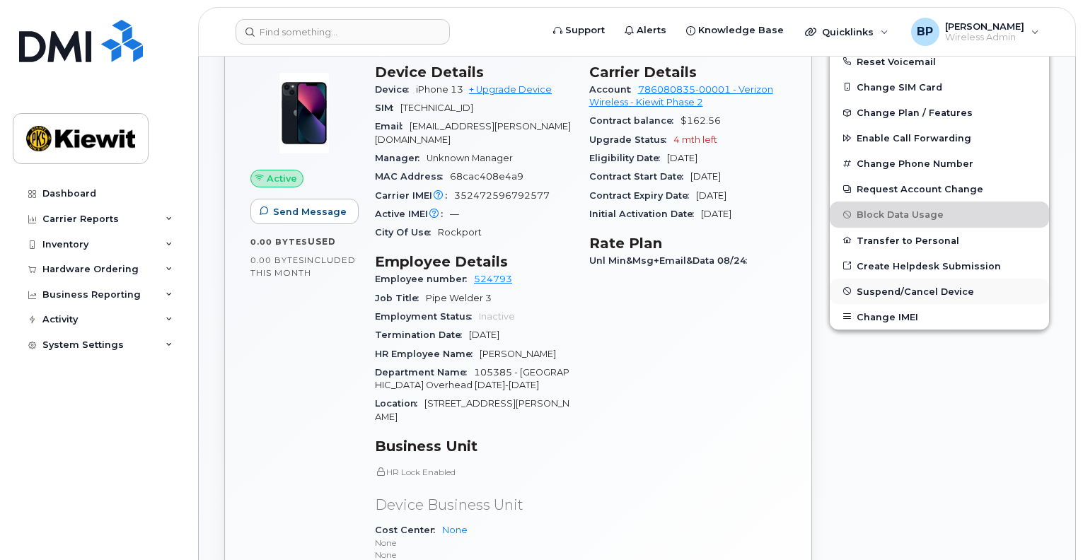
click at [874, 286] on span "Suspend/Cancel Device" at bounding box center [915, 291] width 117 height 11
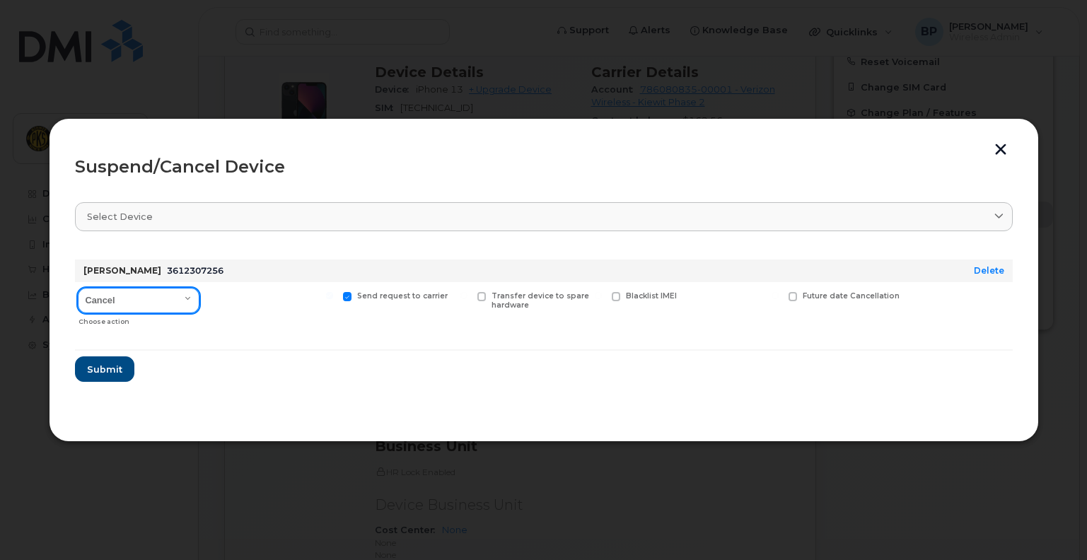
click at [191, 296] on select "Cancel Suspend - Reduced Rate Suspend - Full Rate Suspend - Lost Device/Stolen …" at bounding box center [139, 300] width 122 height 25
select select "[object Object]"
click at [78, 288] on select "Cancel Suspend - Reduced Rate Suspend - Full Rate Suspend - Lost Device/Stolen …" at bounding box center [139, 300] width 122 height 25
click at [216, 299] on span at bounding box center [213, 296] width 9 height 9
click at [199, 299] on input "Available for new activations/redeployments" at bounding box center [195, 295] width 7 height 7
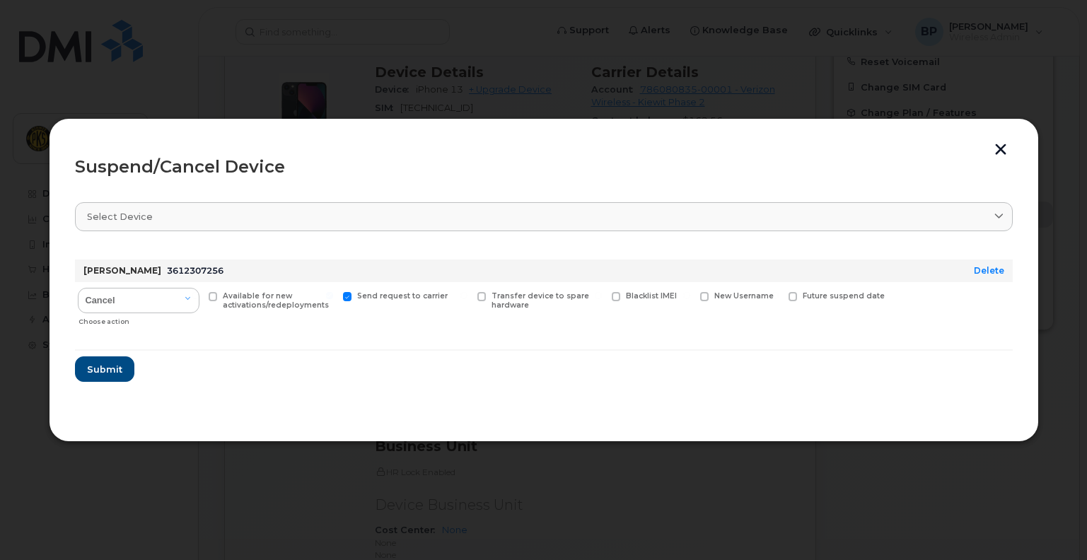
checkbox input "true"
click at [89, 369] on span "Submit" at bounding box center [103, 369] width 35 height 13
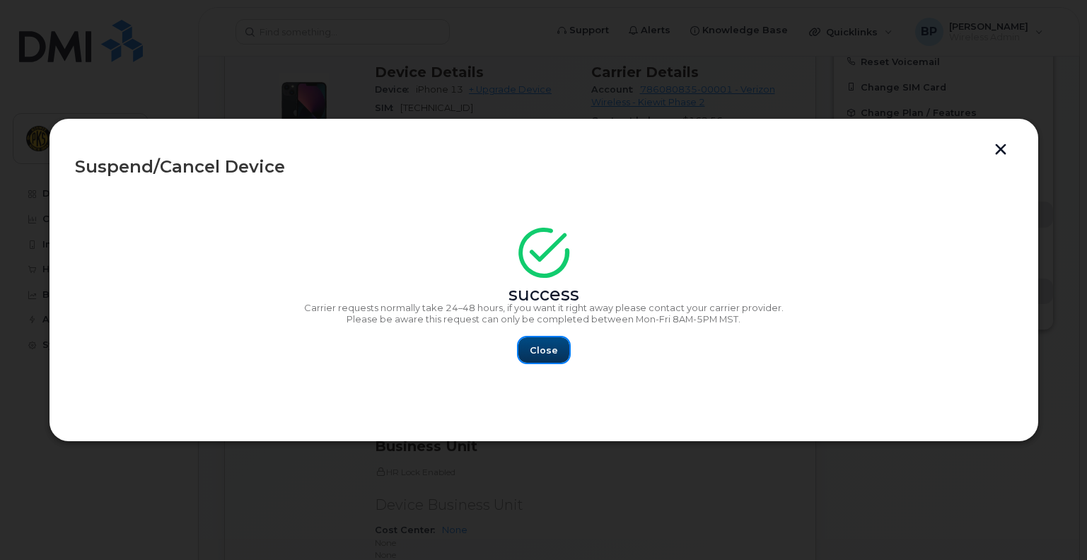
click at [552, 346] on span "Close" at bounding box center [544, 350] width 28 height 13
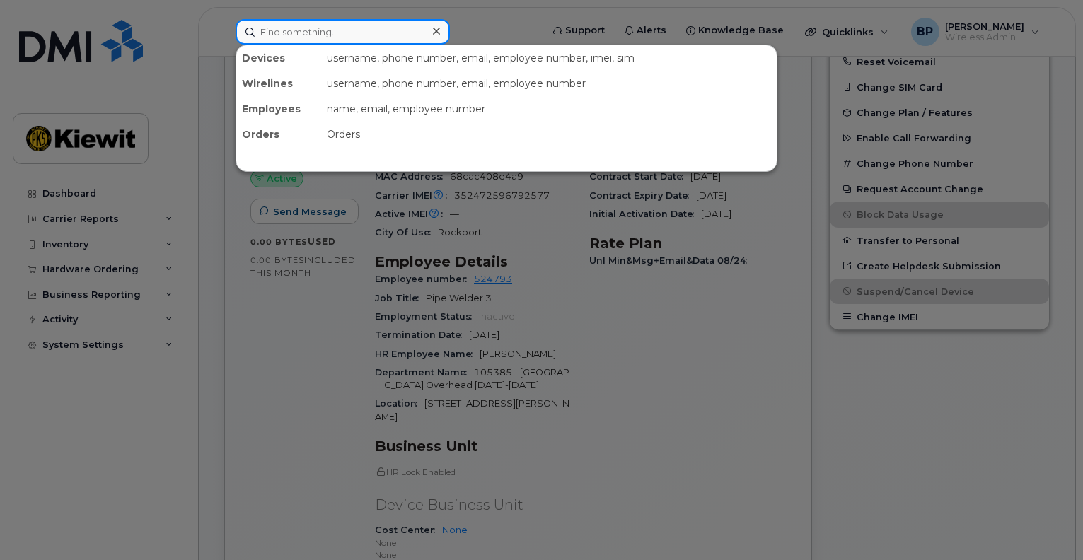
click at [344, 28] on input at bounding box center [343, 31] width 214 height 25
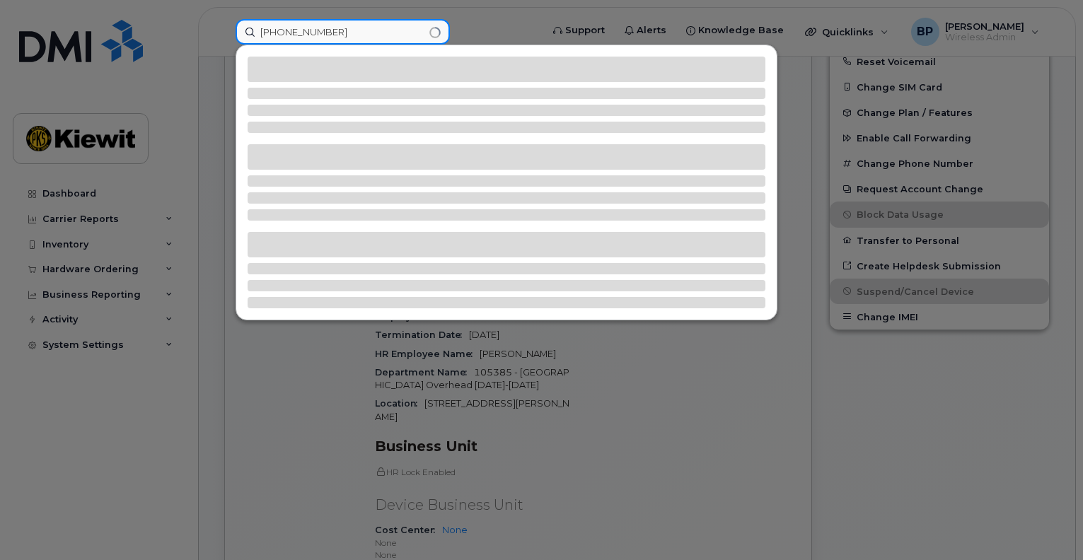
type input "[PHONE_NUMBER]"
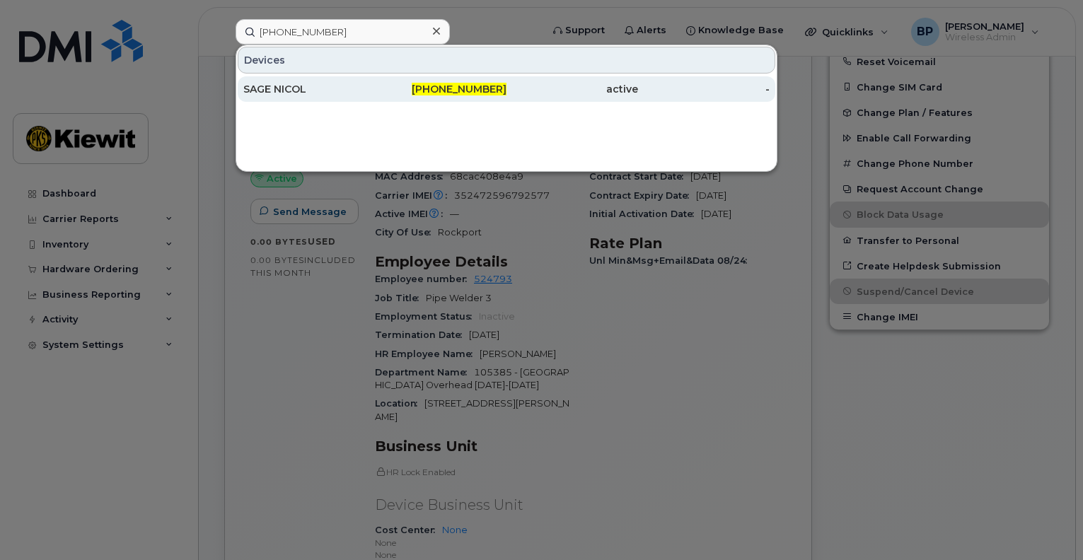
click at [265, 89] on div "SAGE NICOL" at bounding box center [309, 89] width 132 height 14
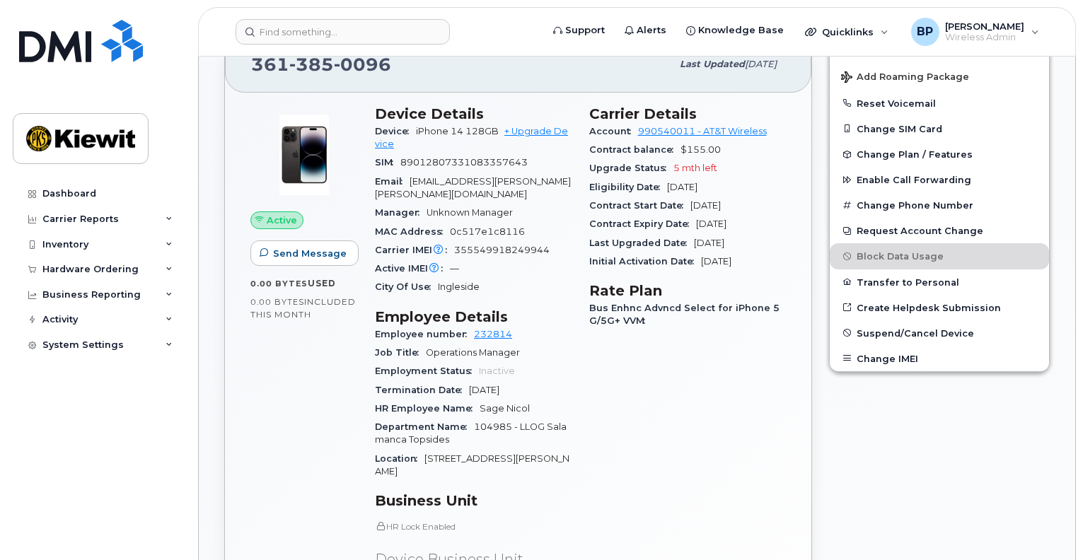
scroll to position [212, 0]
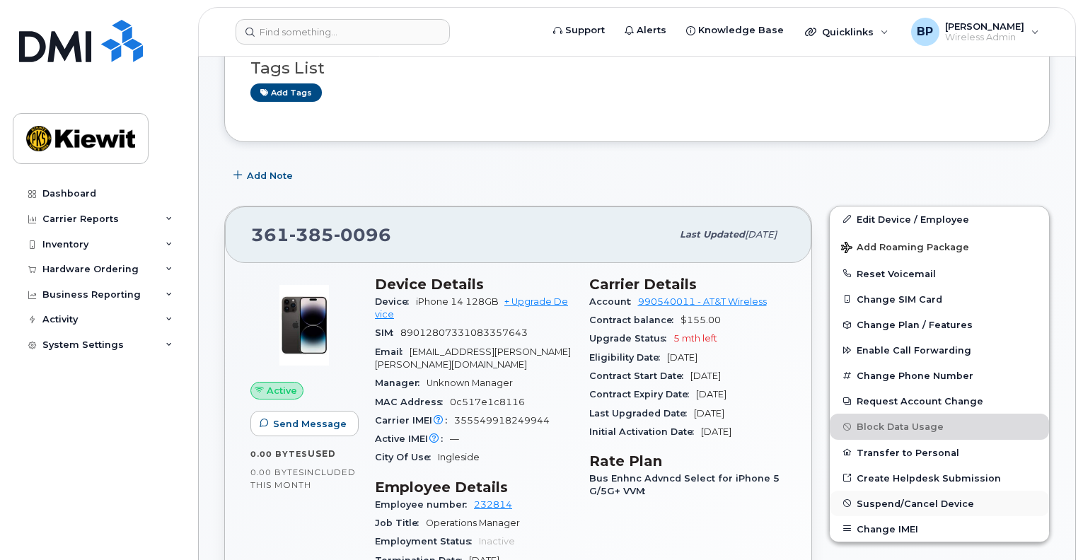
click at [888, 498] on span "Suspend/Cancel Device" at bounding box center [915, 503] width 117 height 11
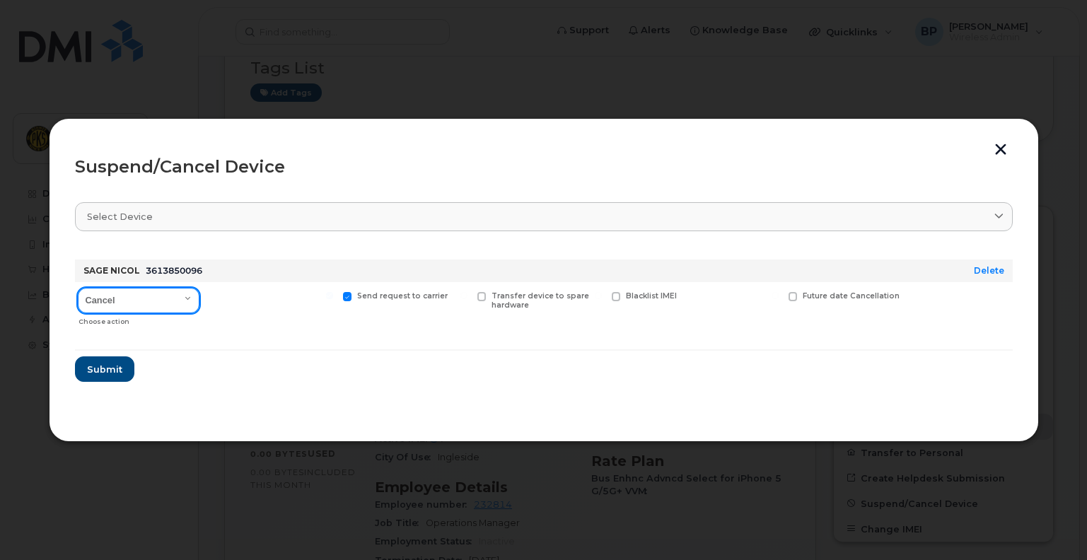
click at [186, 301] on select "Cancel Suspend - Reduced Rate Suspend - Full Rate Suspend - Lost Device/Stolen …" at bounding box center [139, 300] width 122 height 25
select select "[object Object]"
click at [78, 288] on select "Cancel Suspend - Reduced Rate Suspend - Full Rate Suspend - Lost Device/Stolen …" at bounding box center [139, 300] width 122 height 25
click at [213, 297] on span at bounding box center [213, 296] width 9 height 9
click at [199, 297] on input "Available for new activations/redeployments" at bounding box center [195, 295] width 7 height 7
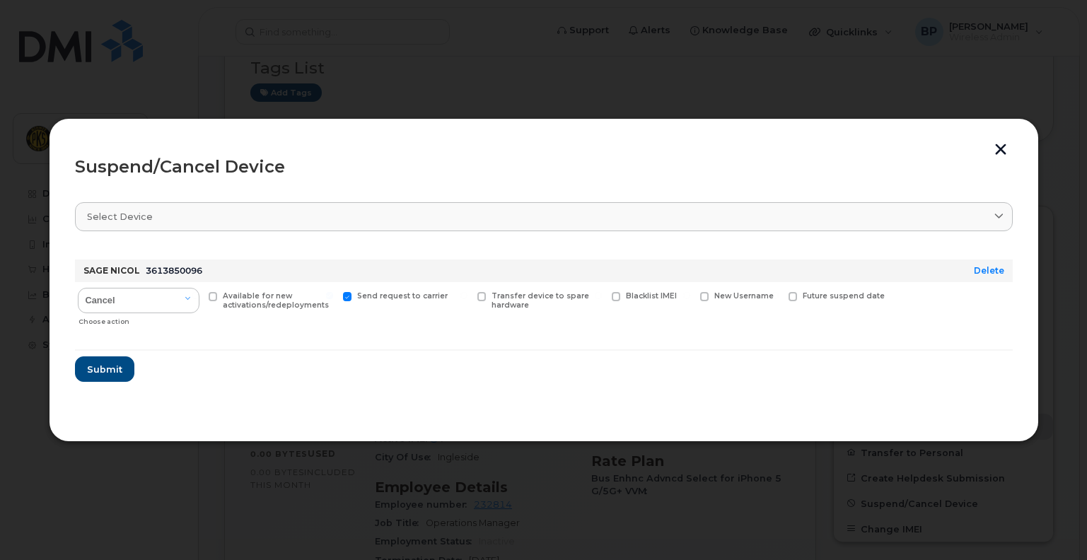
checkbox input "true"
click at [112, 366] on span "Submit" at bounding box center [103, 369] width 35 height 13
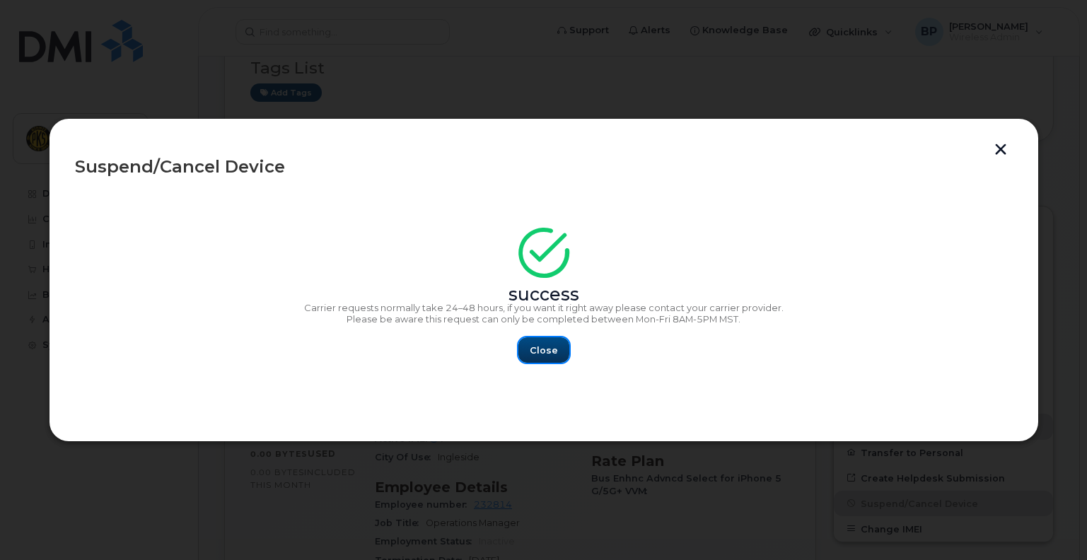
click at [533, 347] on span "Close" at bounding box center [544, 350] width 28 height 13
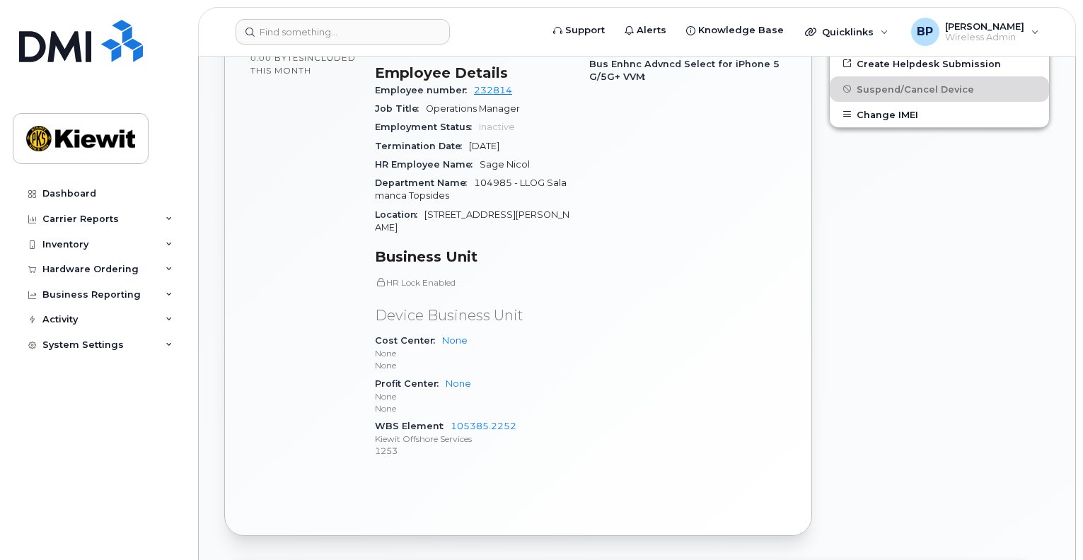
scroll to position [566, 0]
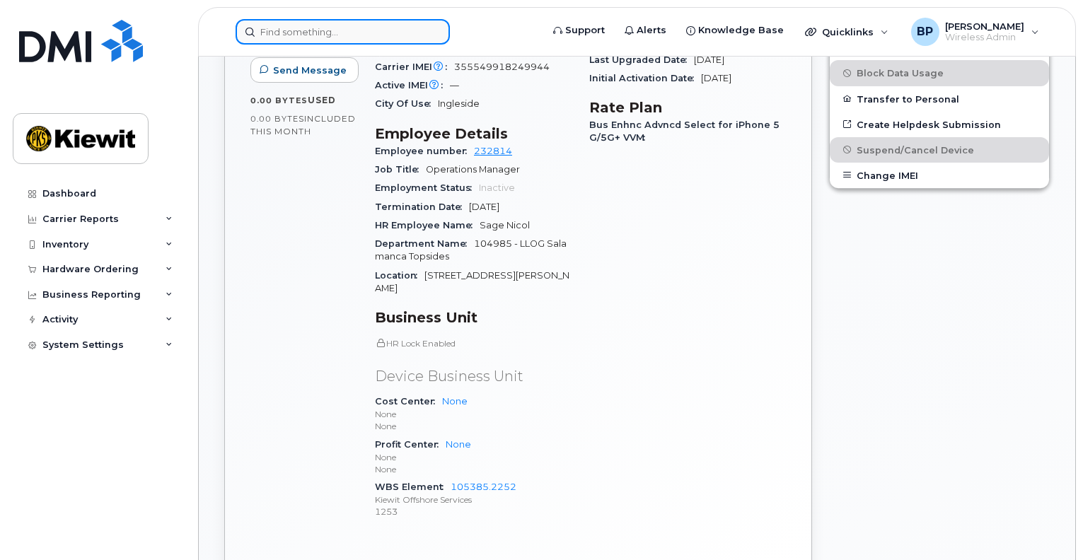
click at [325, 33] on input at bounding box center [343, 31] width 214 height 25
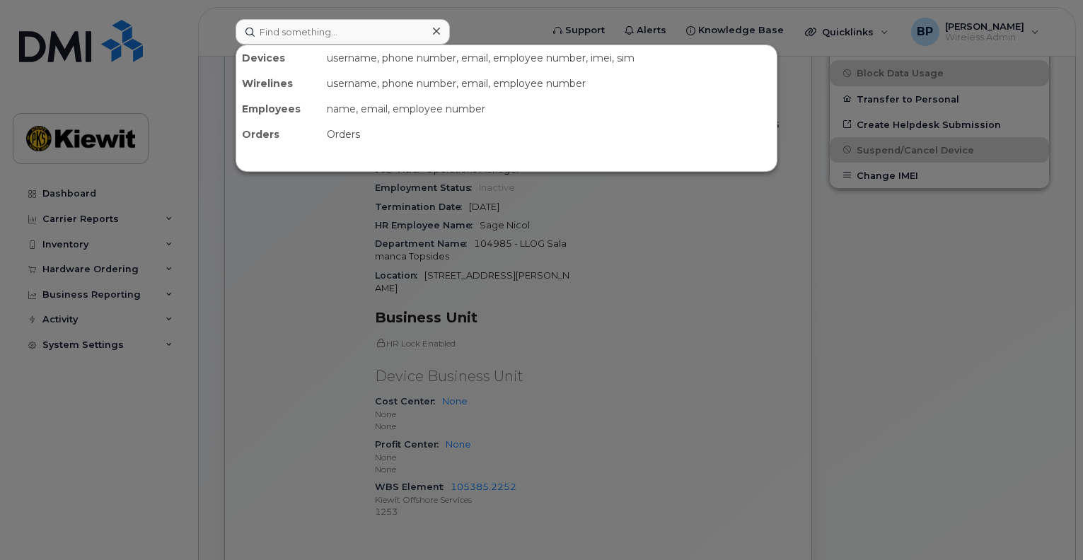
drag, startPoint x: 631, startPoint y: 298, endPoint x: 585, endPoint y: 265, distance: 56.7
click at [631, 298] on div at bounding box center [541, 280] width 1083 height 560
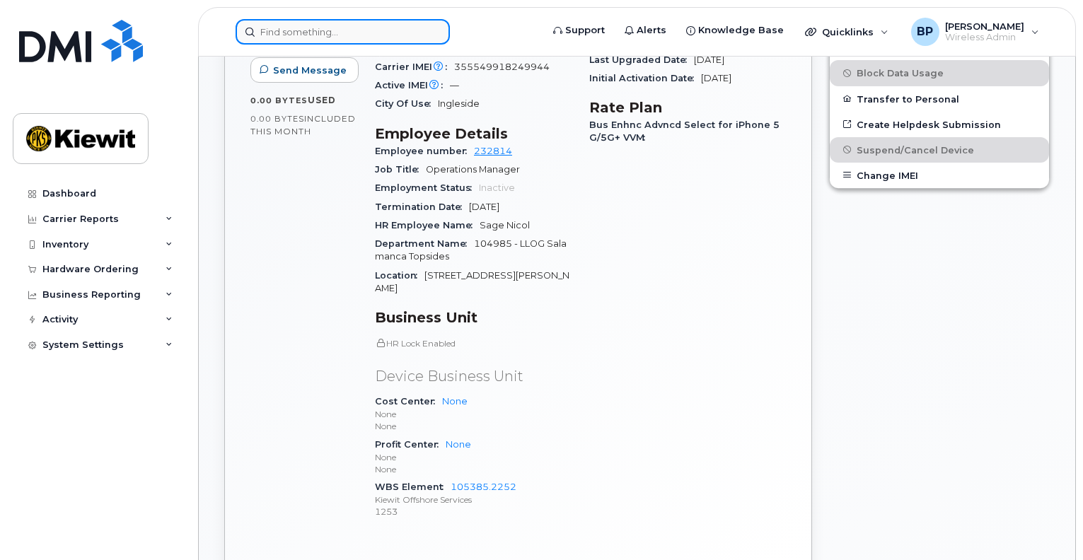
click at [349, 36] on input at bounding box center [343, 31] width 214 height 25
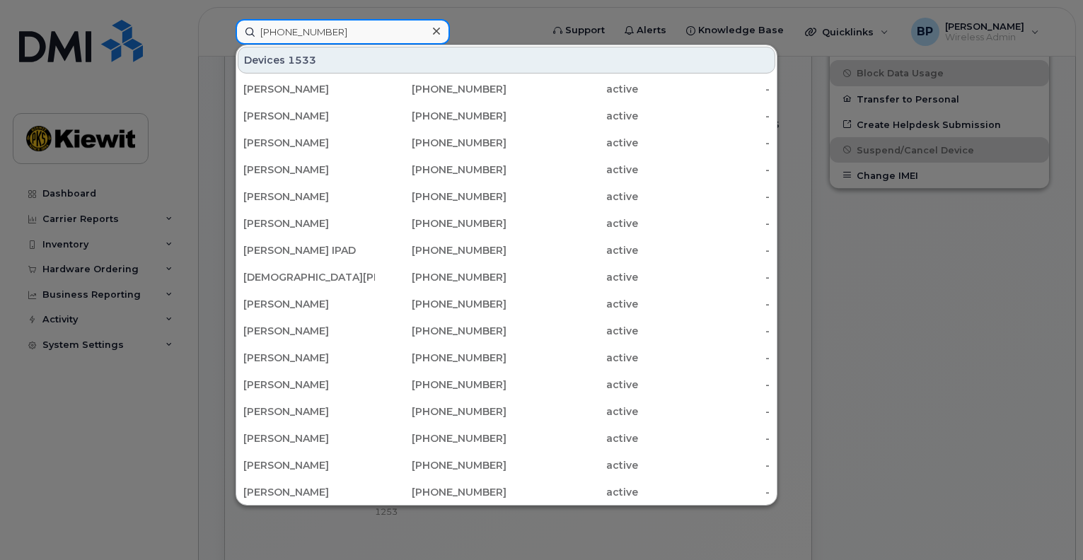
type input "361-385-0343"
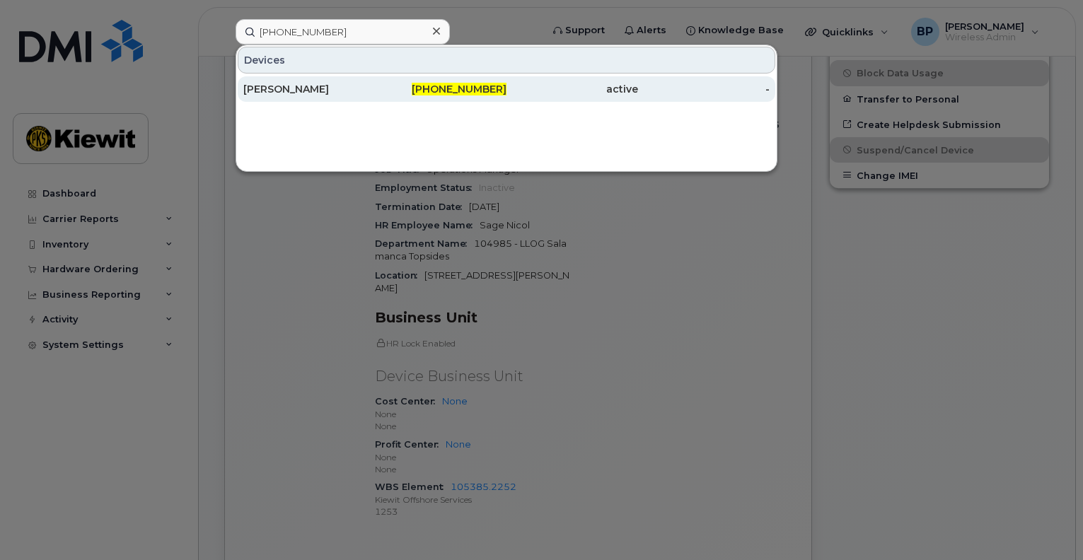
click at [261, 87] on div "[PERSON_NAME]" at bounding box center [309, 89] width 132 height 14
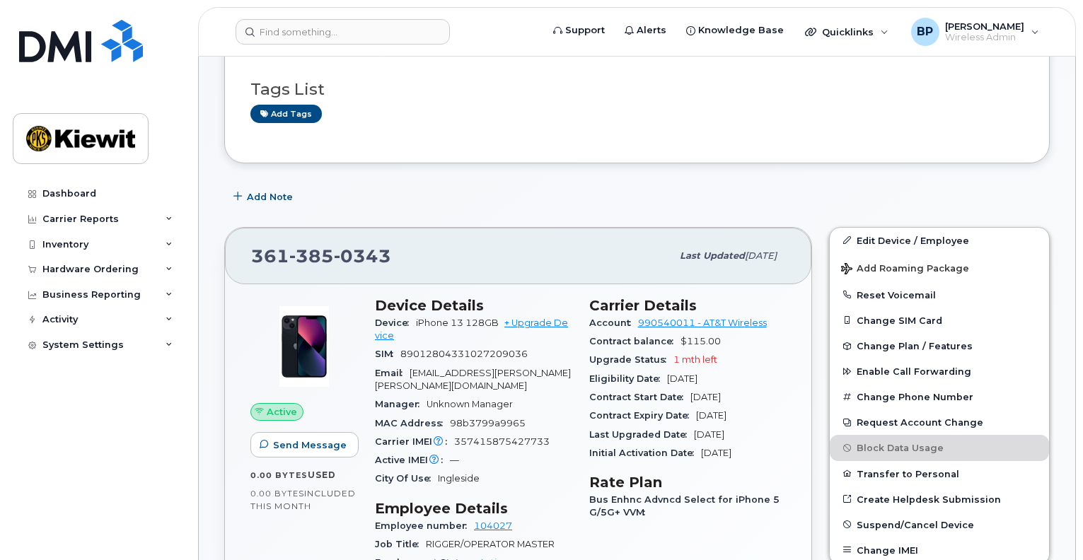
scroll to position [212, 0]
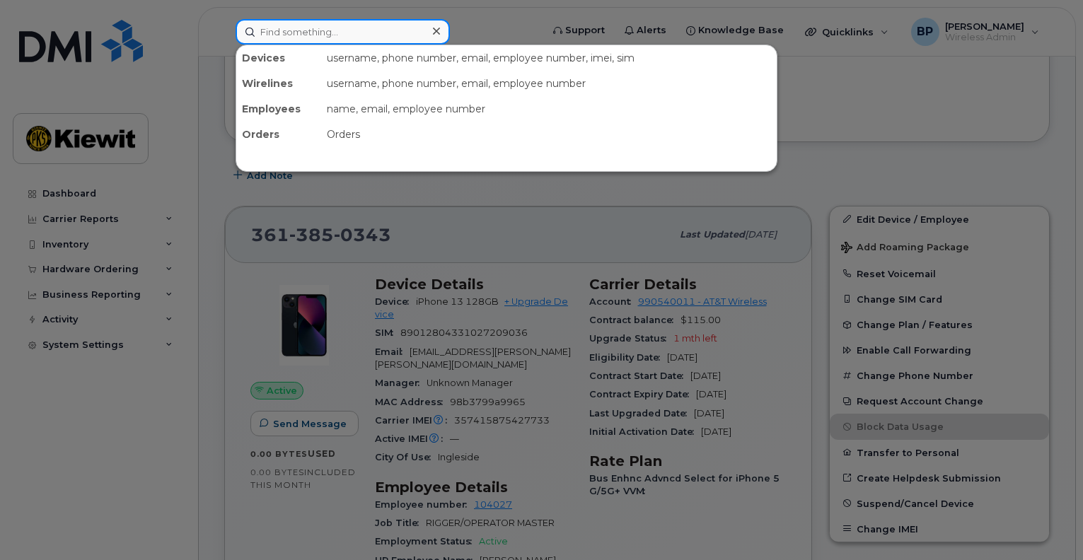
click at [372, 42] on input at bounding box center [343, 31] width 214 height 25
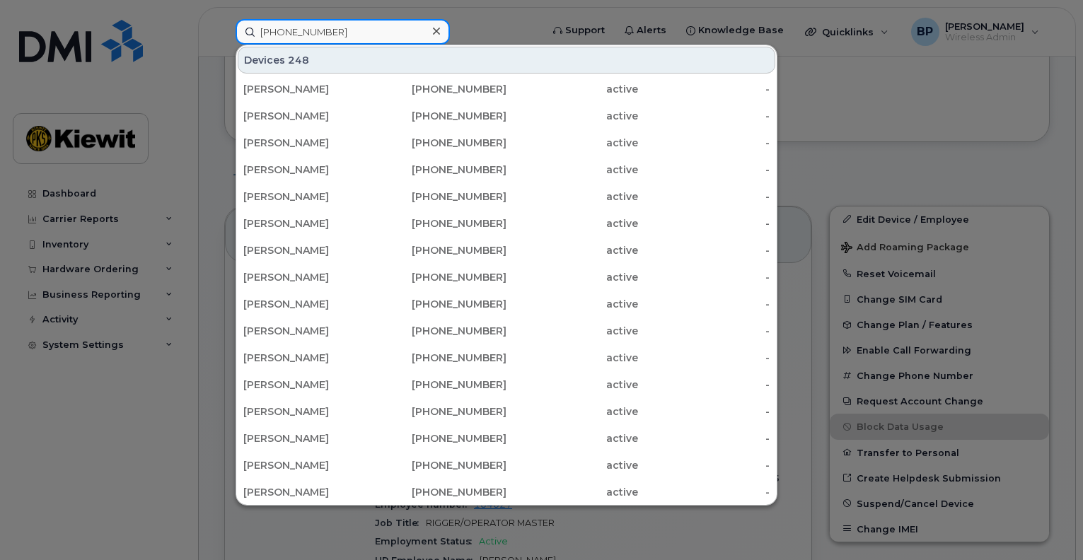
type input "361-385-0039"
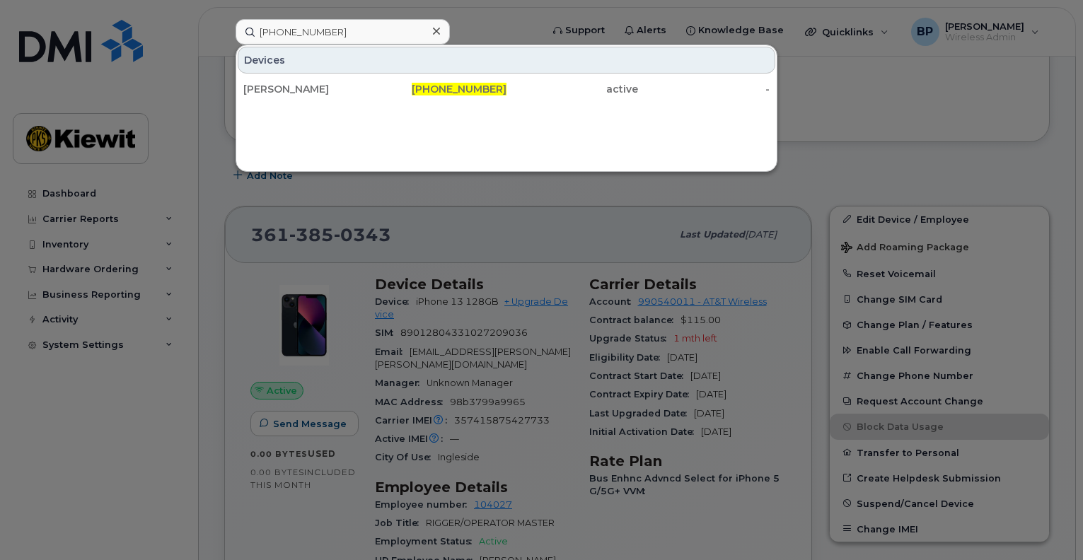
drag, startPoint x: 320, startPoint y: 87, endPoint x: 755, endPoint y: 118, distance: 436.8
click at [319, 88] on div "[PERSON_NAME]" at bounding box center [309, 89] width 132 height 14
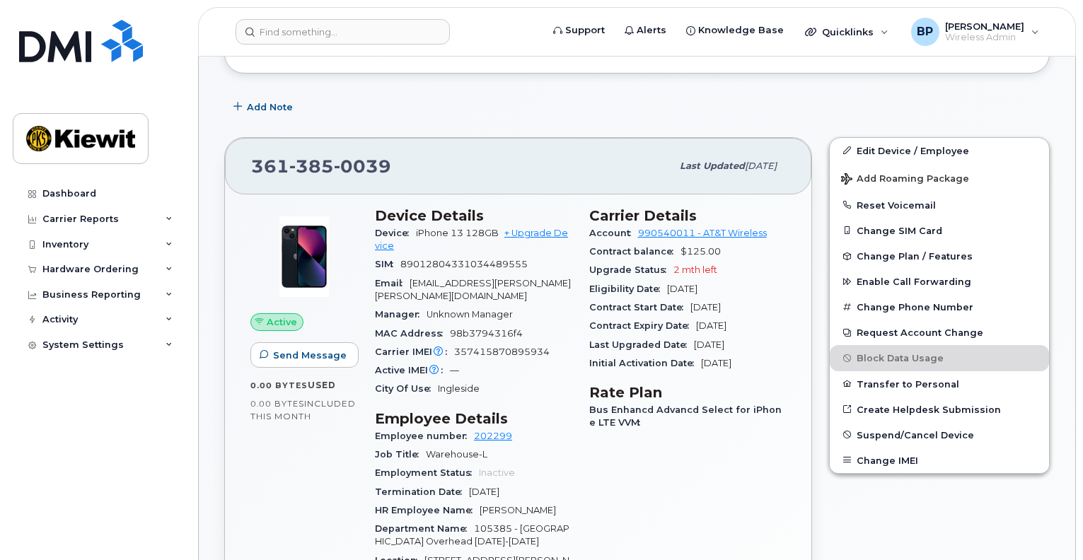
scroll to position [283, 0]
